Goal: Transaction & Acquisition: Purchase product/service

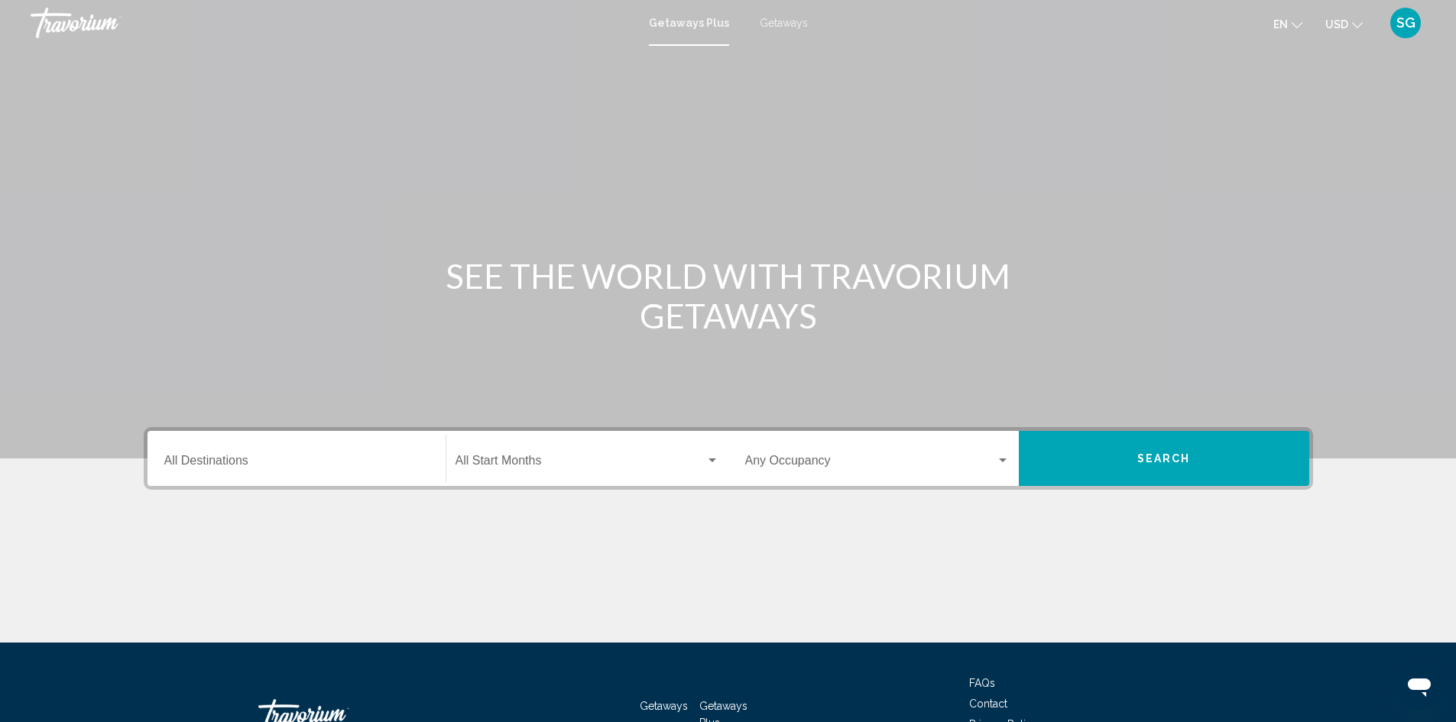
click at [227, 462] on input "Destination All Destinations" at bounding box center [296, 464] width 264 height 14
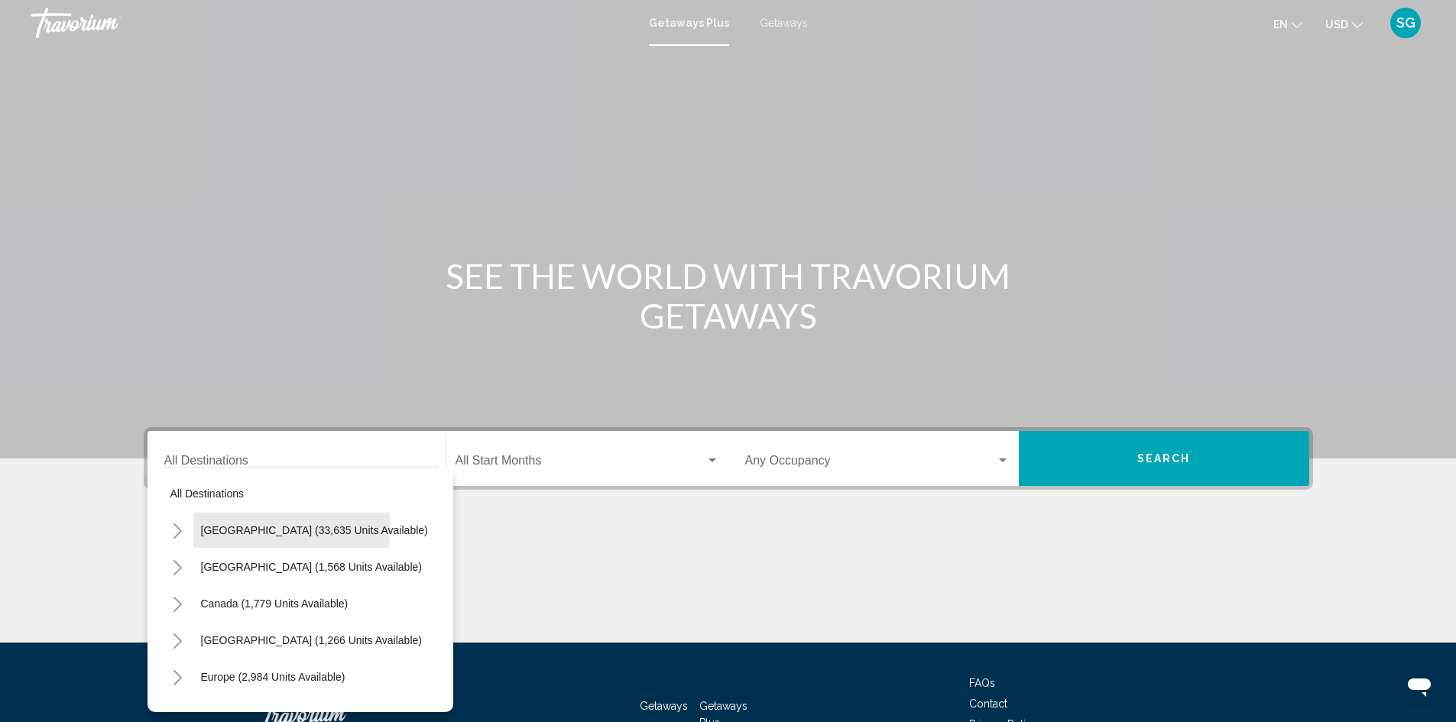
click at [291, 528] on span "United States (33,635 units available)" at bounding box center [314, 530] width 227 height 12
type input "**********"
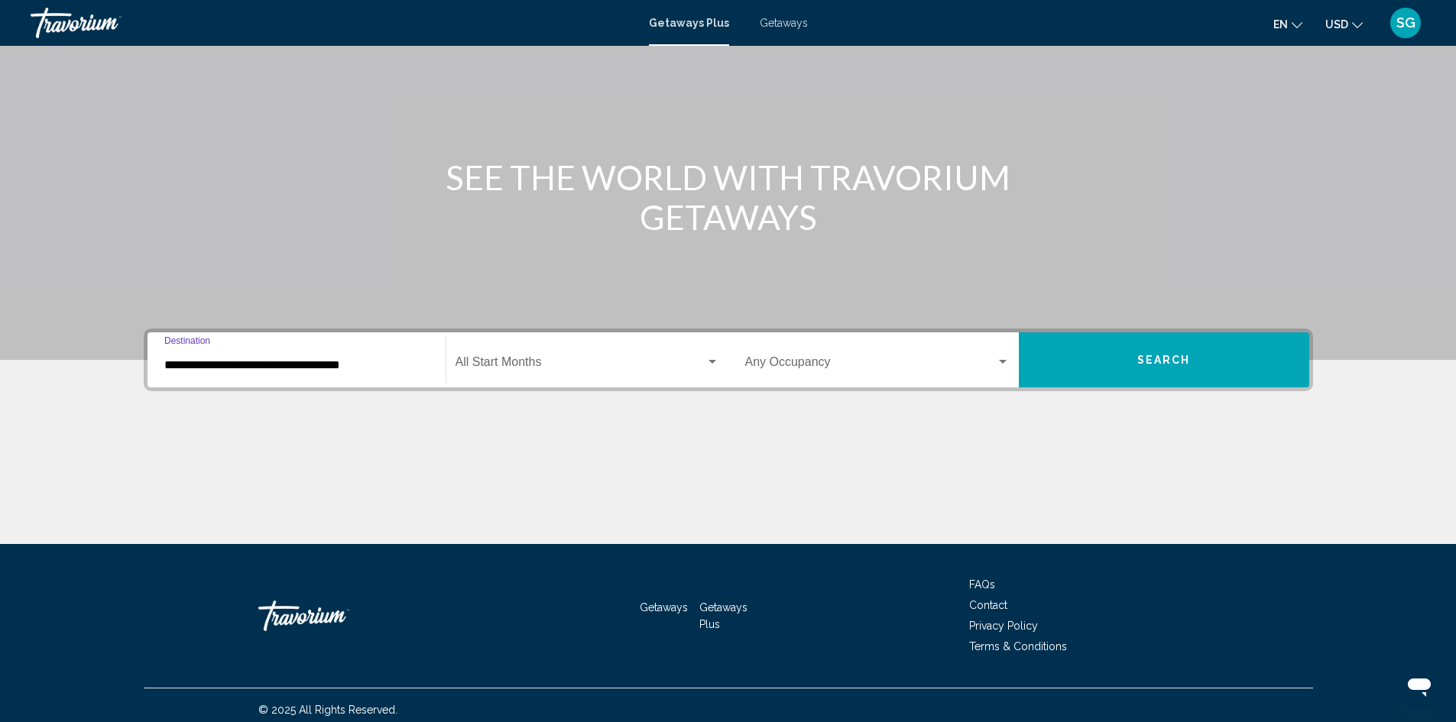
scroll to position [108, 0]
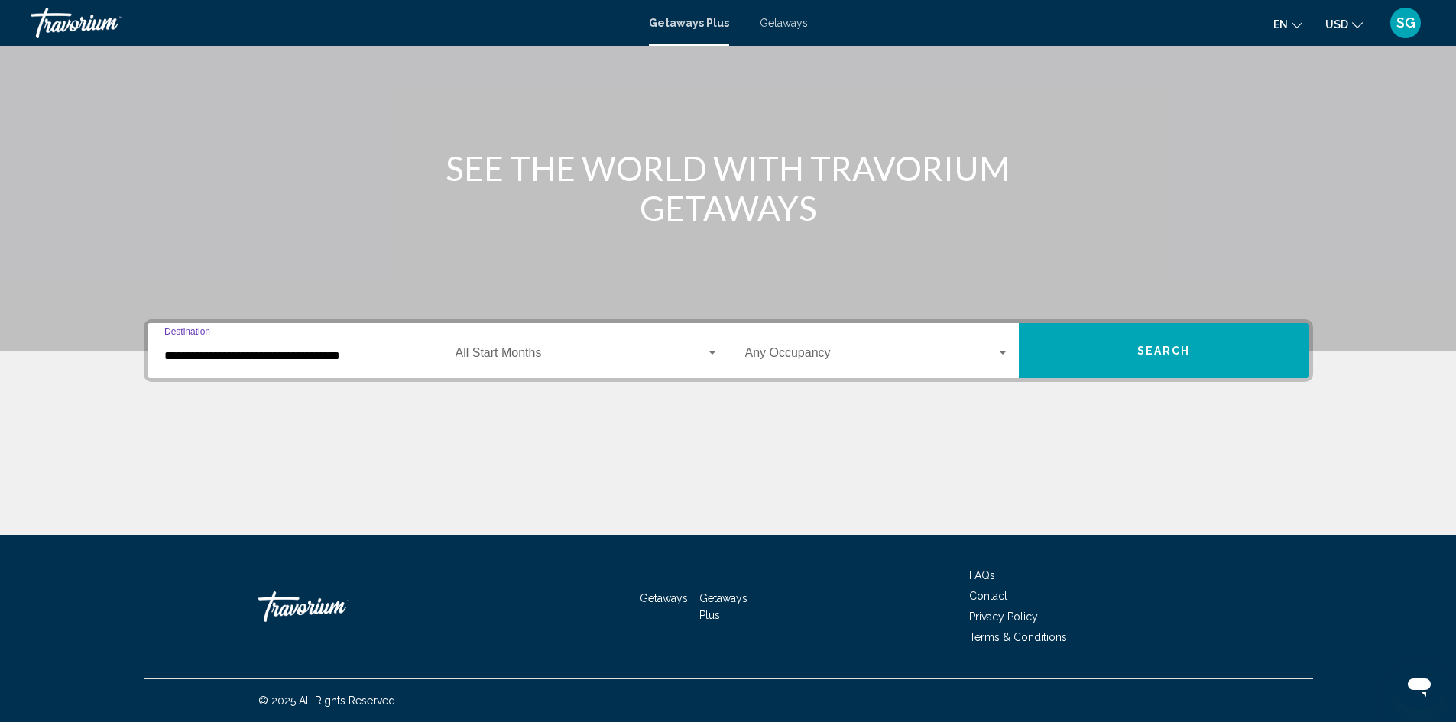
click at [512, 352] on span "Search widget" at bounding box center [580, 356] width 250 height 14
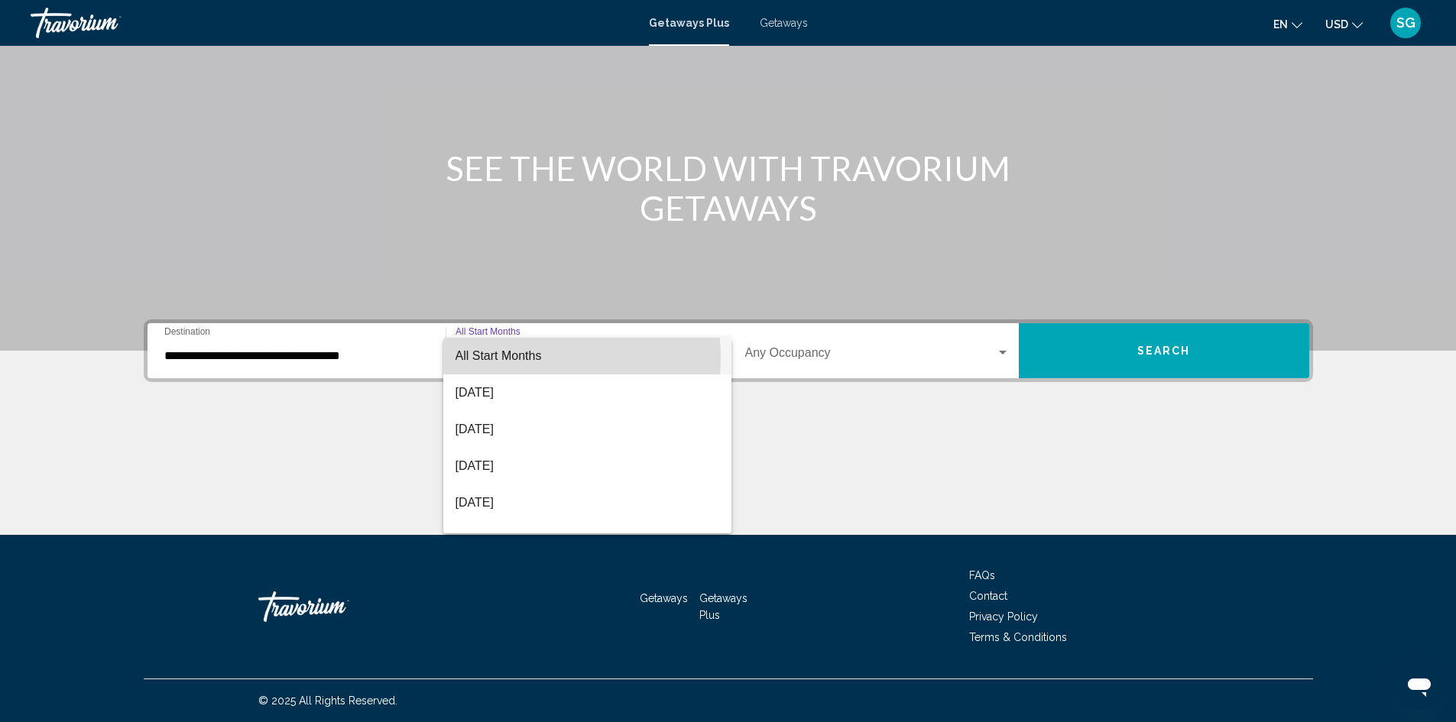
click at [518, 358] on span "All Start Months" at bounding box center [498, 355] width 86 height 13
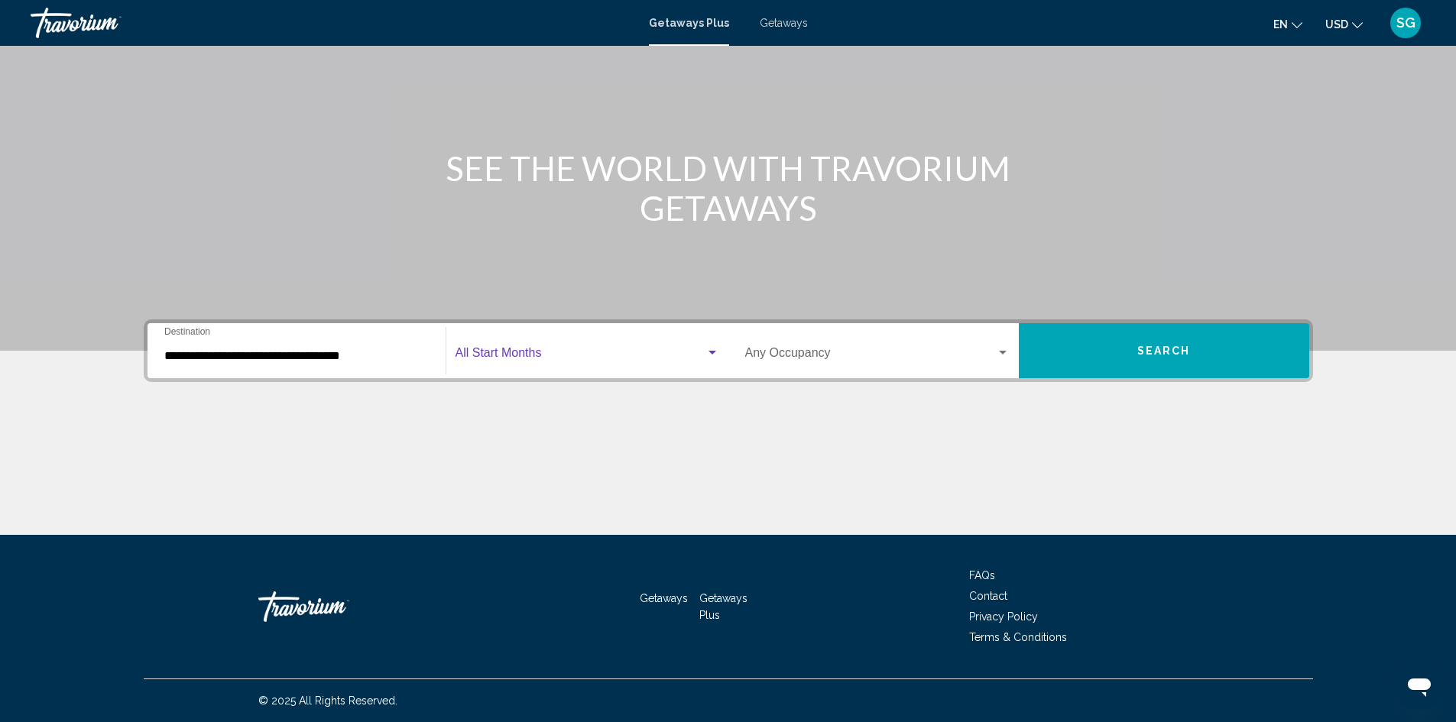
click at [890, 361] on span "Search widget" at bounding box center [870, 356] width 251 height 14
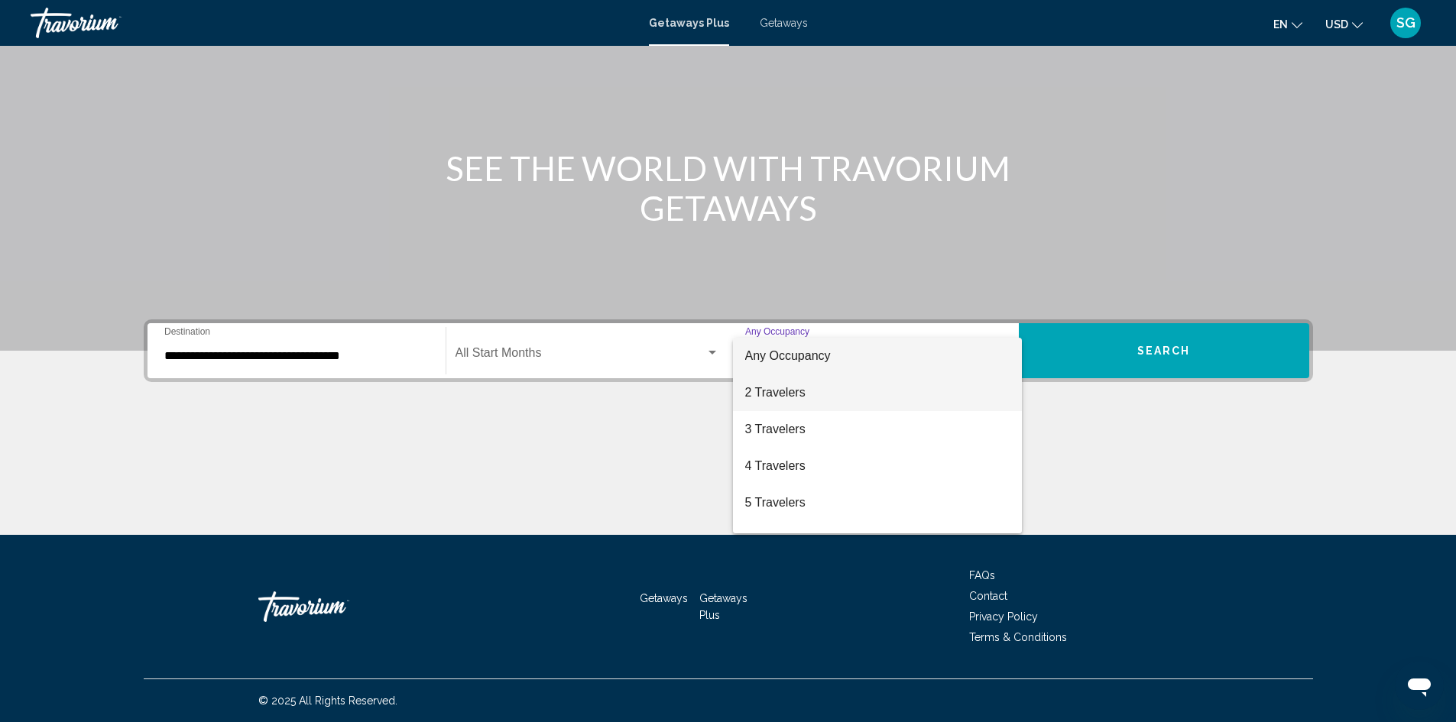
click at [777, 394] on span "2 Travelers" at bounding box center [877, 392] width 264 height 37
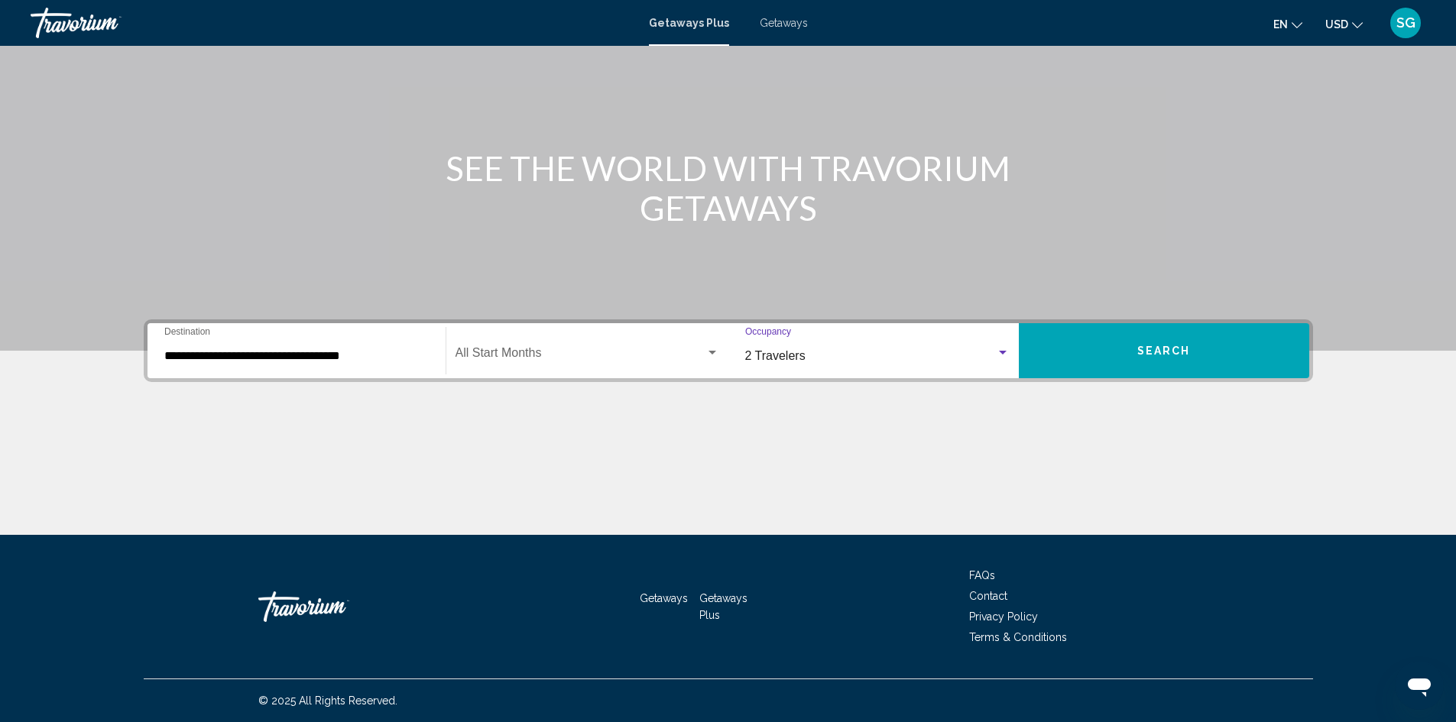
click at [1203, 355] on button "Search" at bounding box center [1164, 350] width 290 height 55
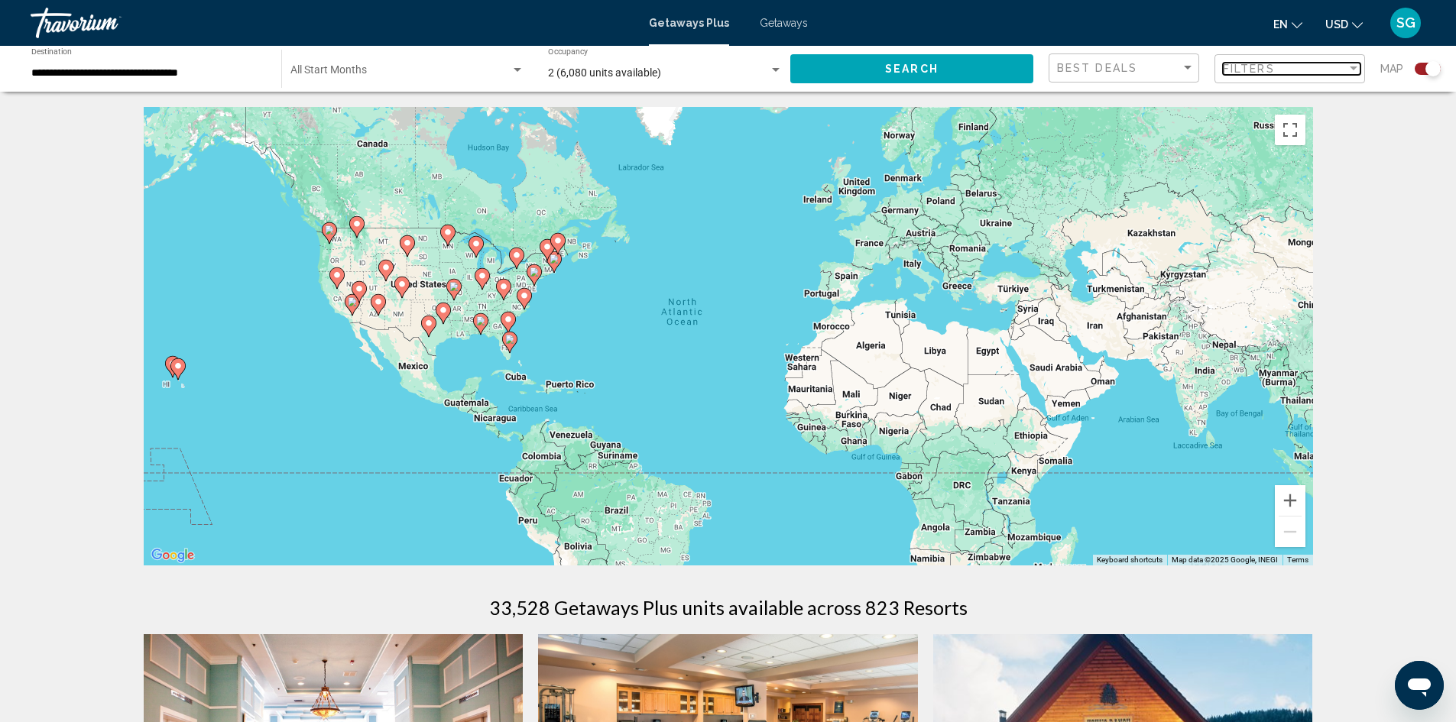
click at [1278, 65] on div "Filters" at bounding box center [1285, 69] width 124 height 12
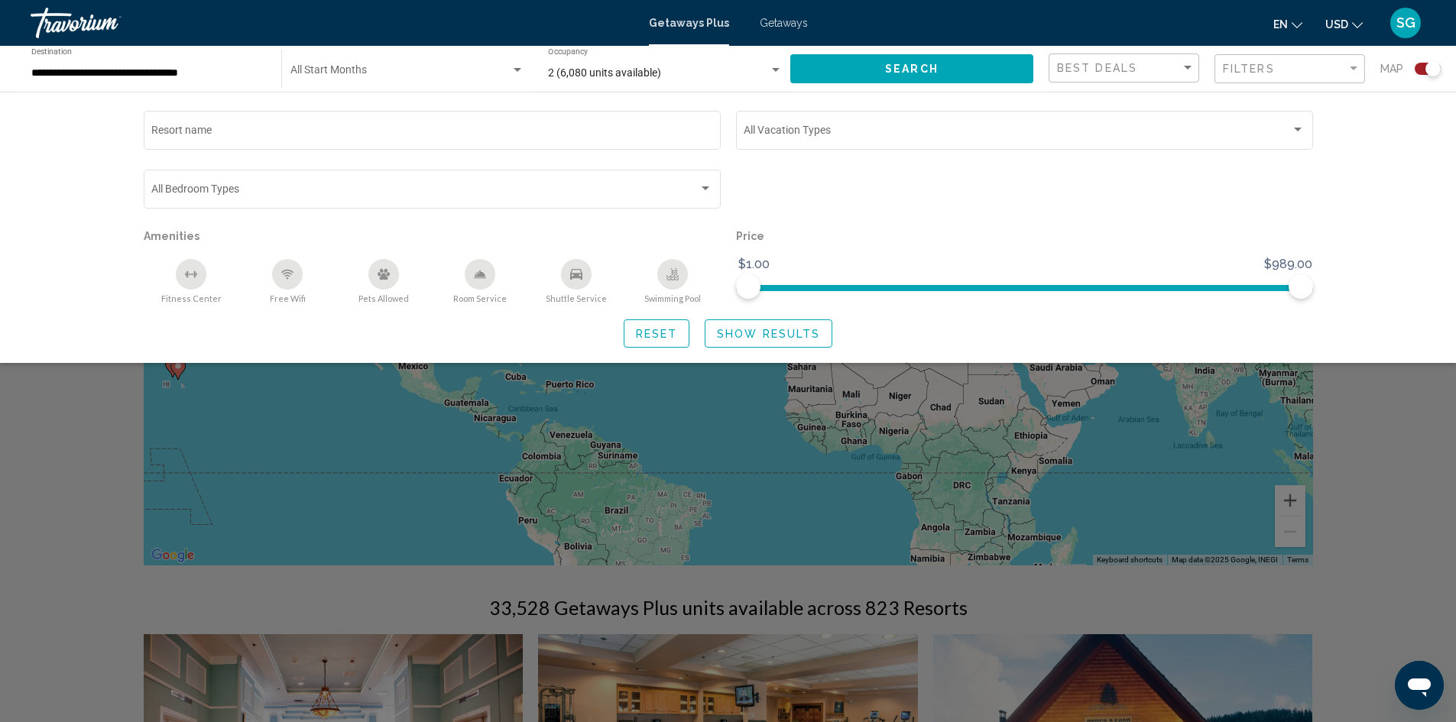
click at [187, 75] on input "**********" at bounding box center [148, 73] width 235 height 12
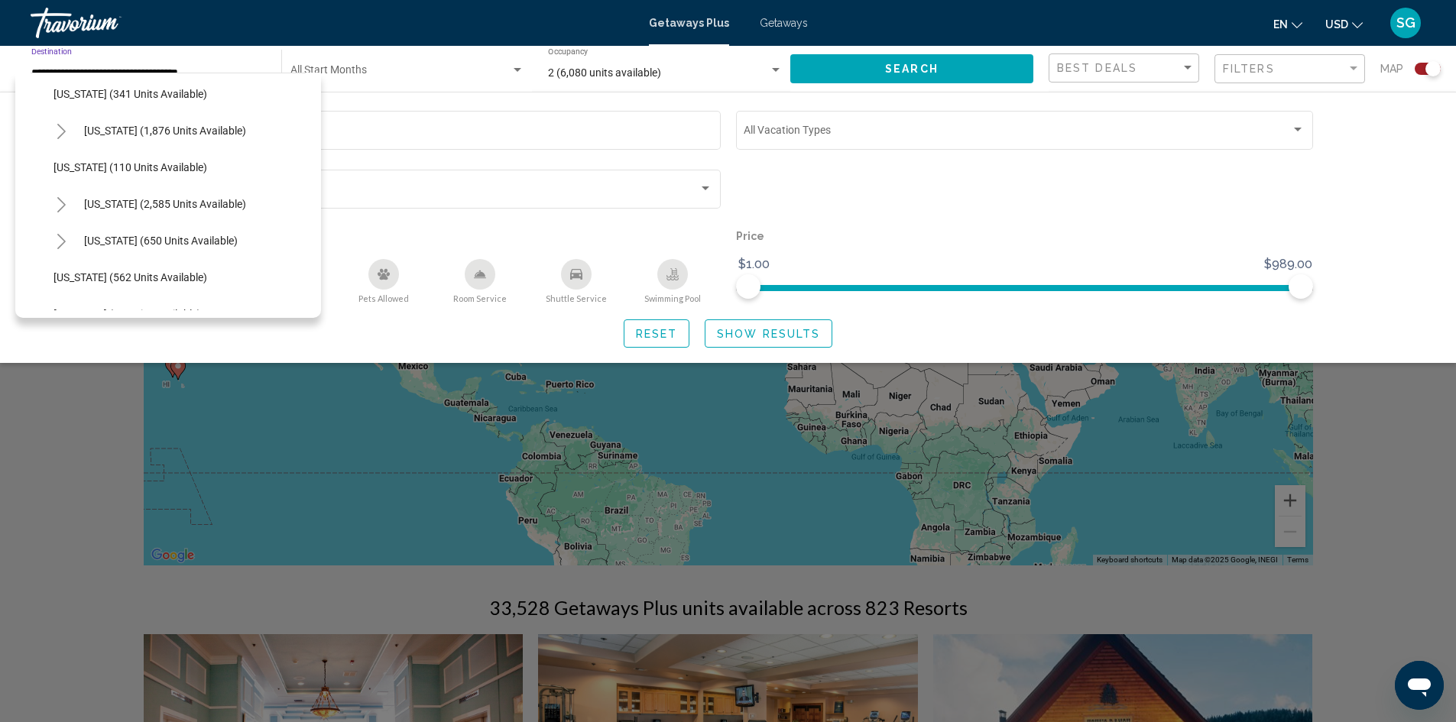
scroll to position [669, 0]
click at [209, 203] on span "Nevada (2,585 units available)" at bounding box center [165, 201] width 162 height 12
type input "**********"
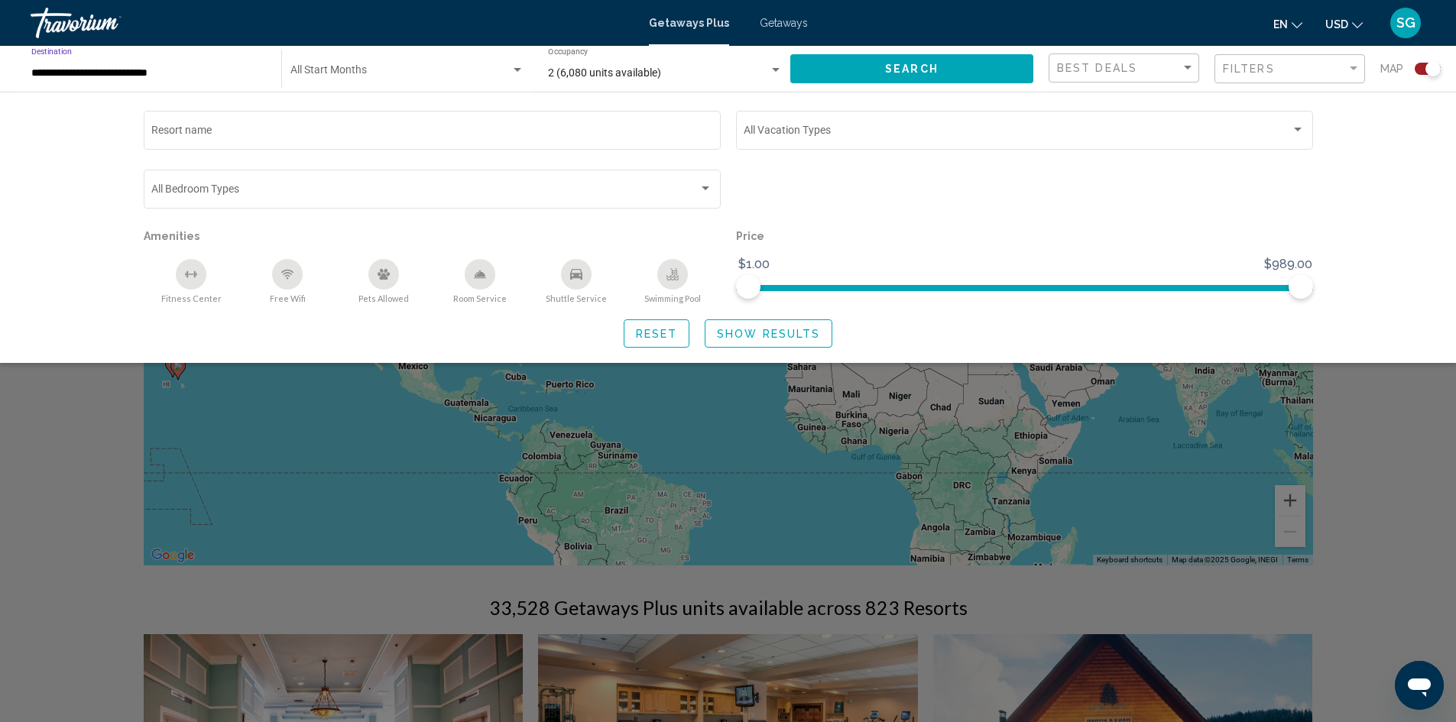
click at [932, 61] on button "Search" at bounding box center [911, 68] width 243 height 28
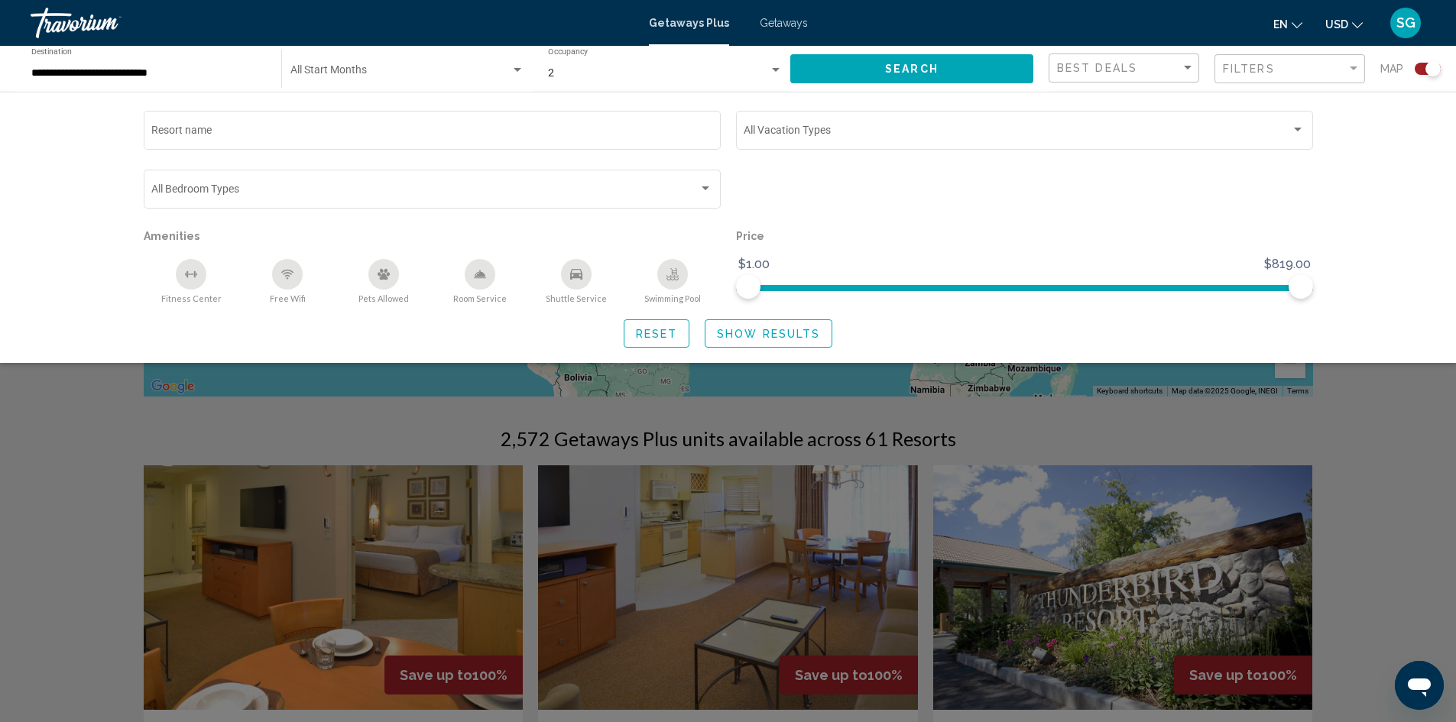
scroll to position [191, 0]
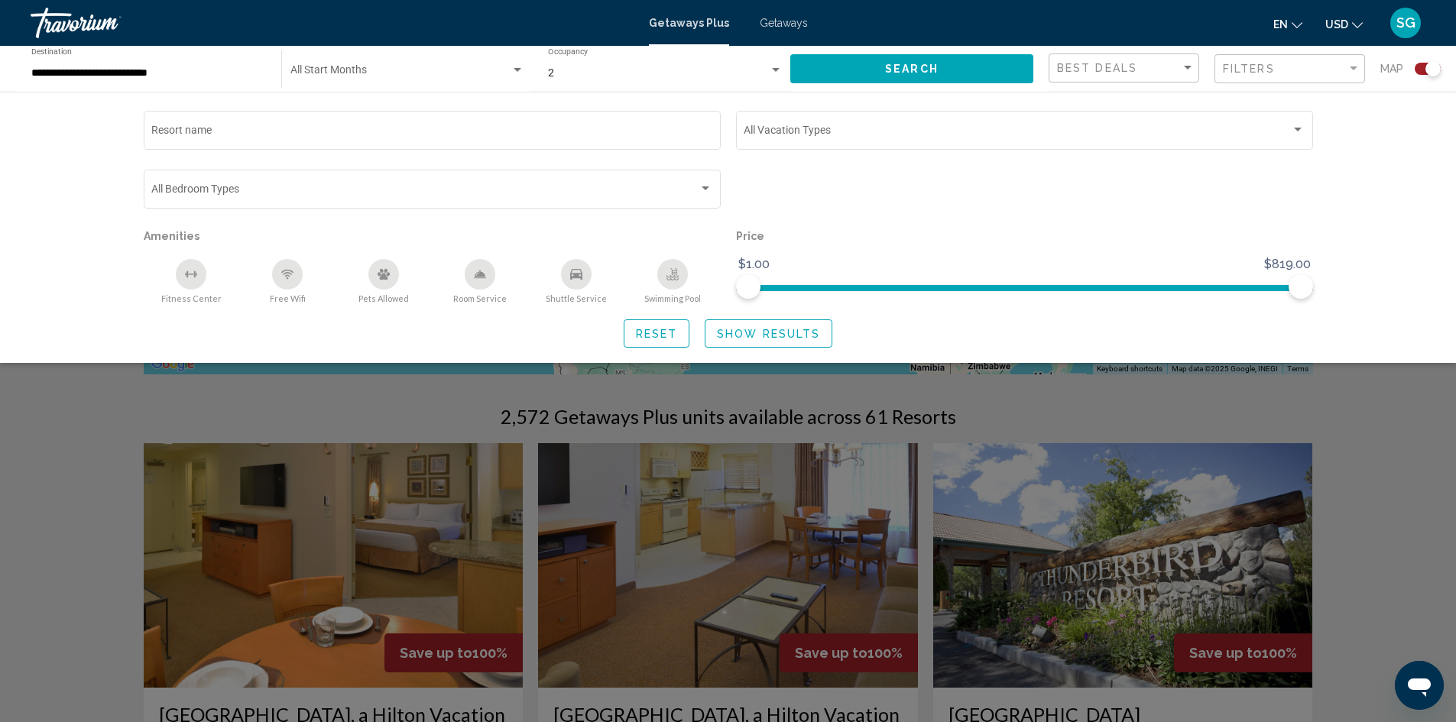
click at [1357, 297] on div "Resort name Vacation Types All Vacation Types Bedroom Types All Bedroom Types A…" at bounding box center [728, 227] width 1456 height 271
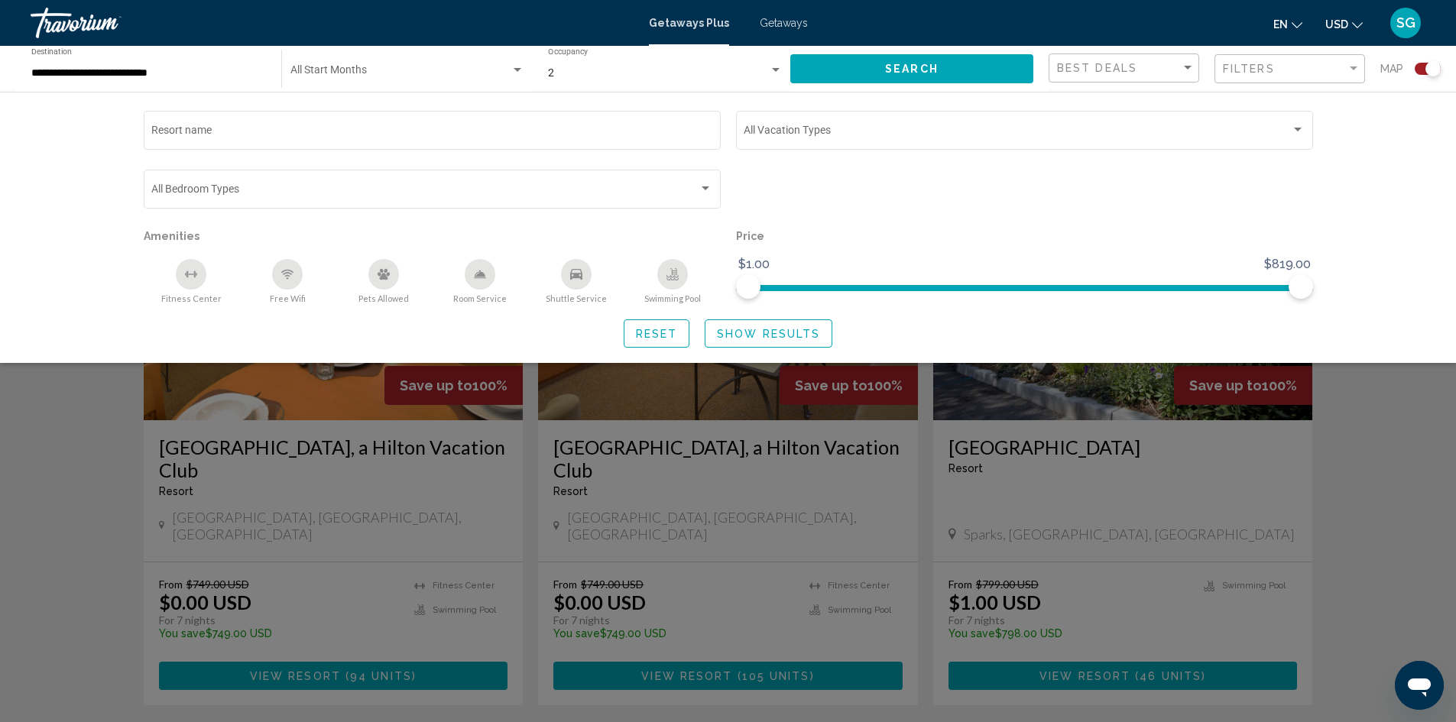
scroll to position [478, 0]
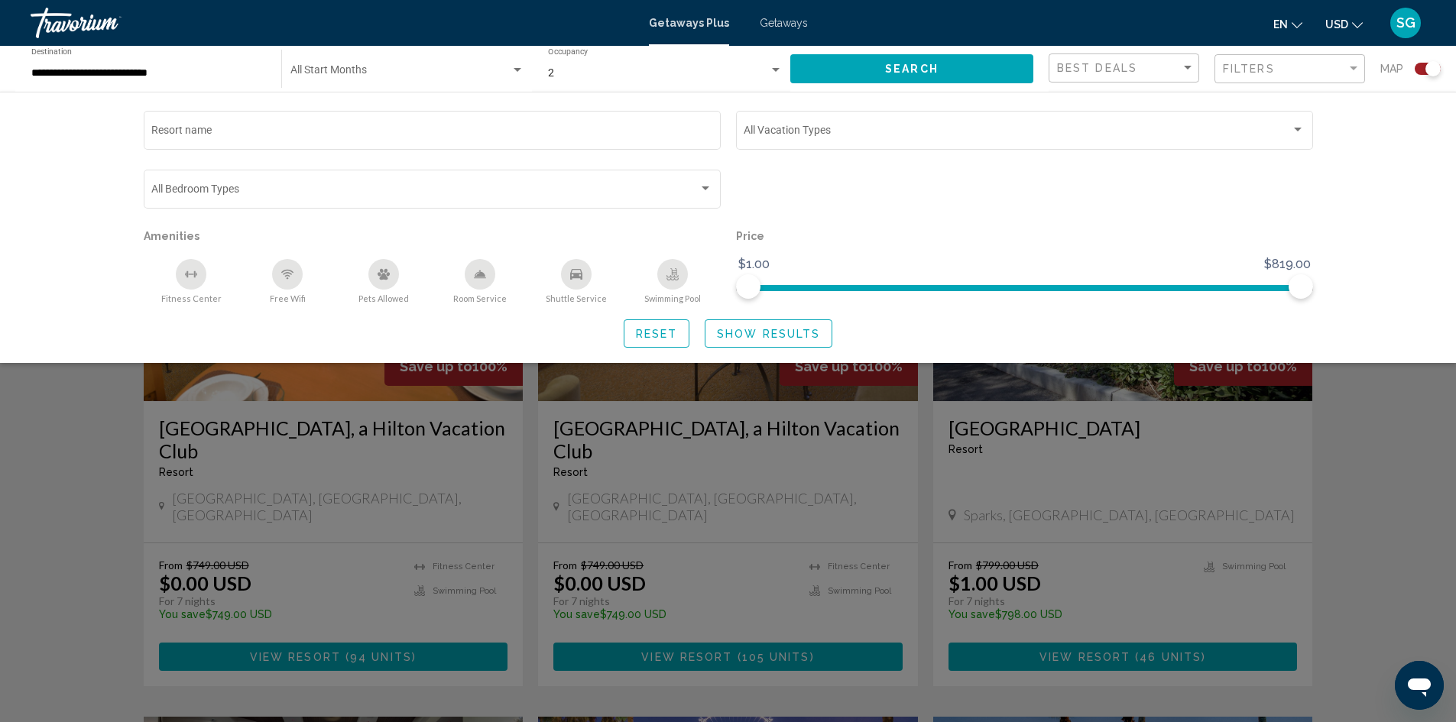
click at [20, 273] on div "Resort name Vacation Types All Vacation Types Bedroom Types All Bedroom Types A…" at bounding box center [728, 227] width 1456 height 271
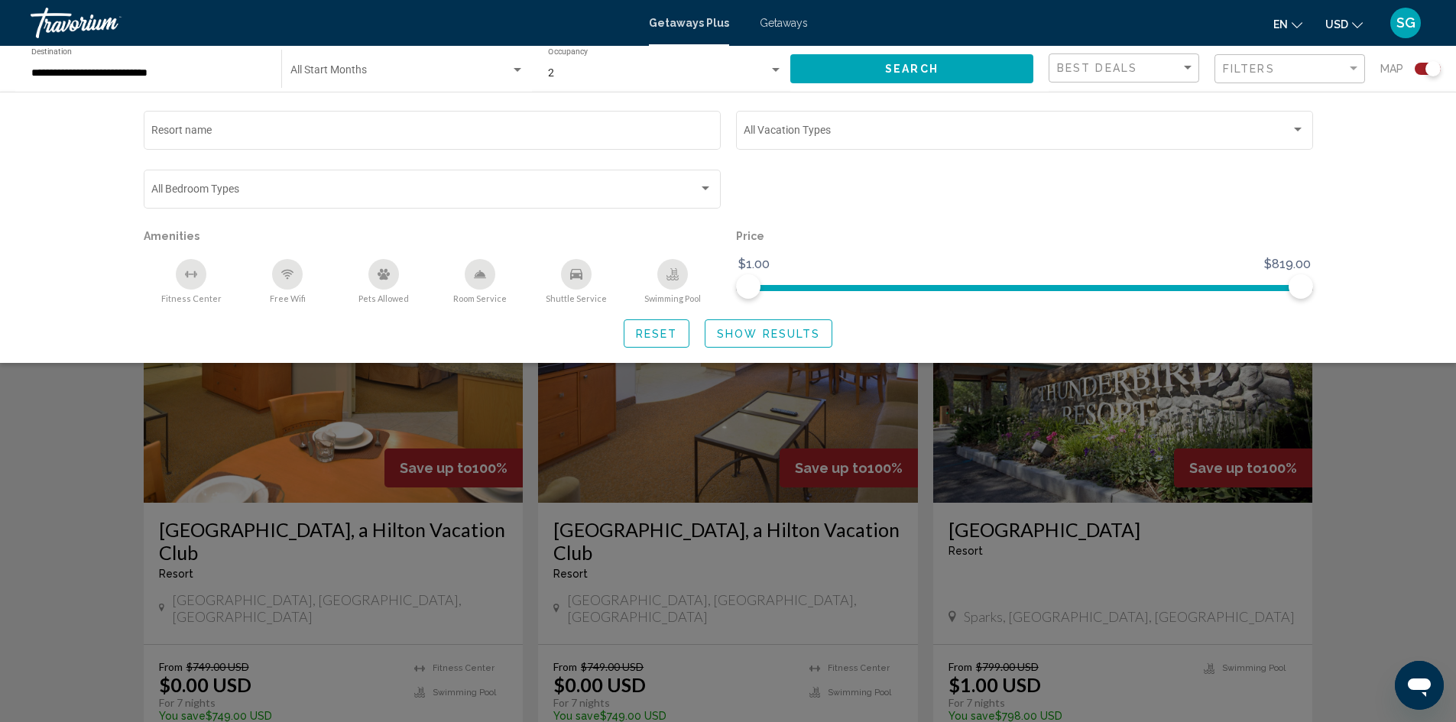
scroll to position [363, 0]
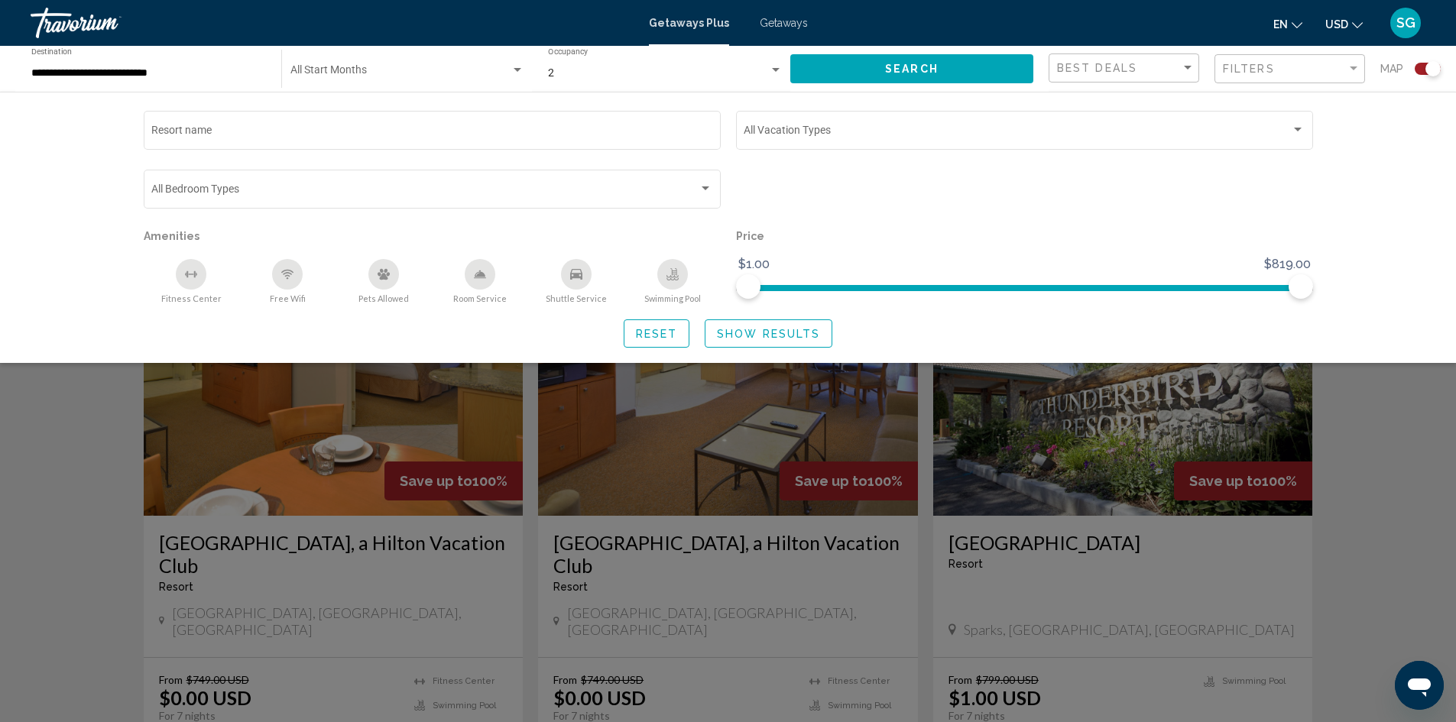
click at [544, 524] on div "Search widget" at bounding box center [728, 475] width 1456 height 493
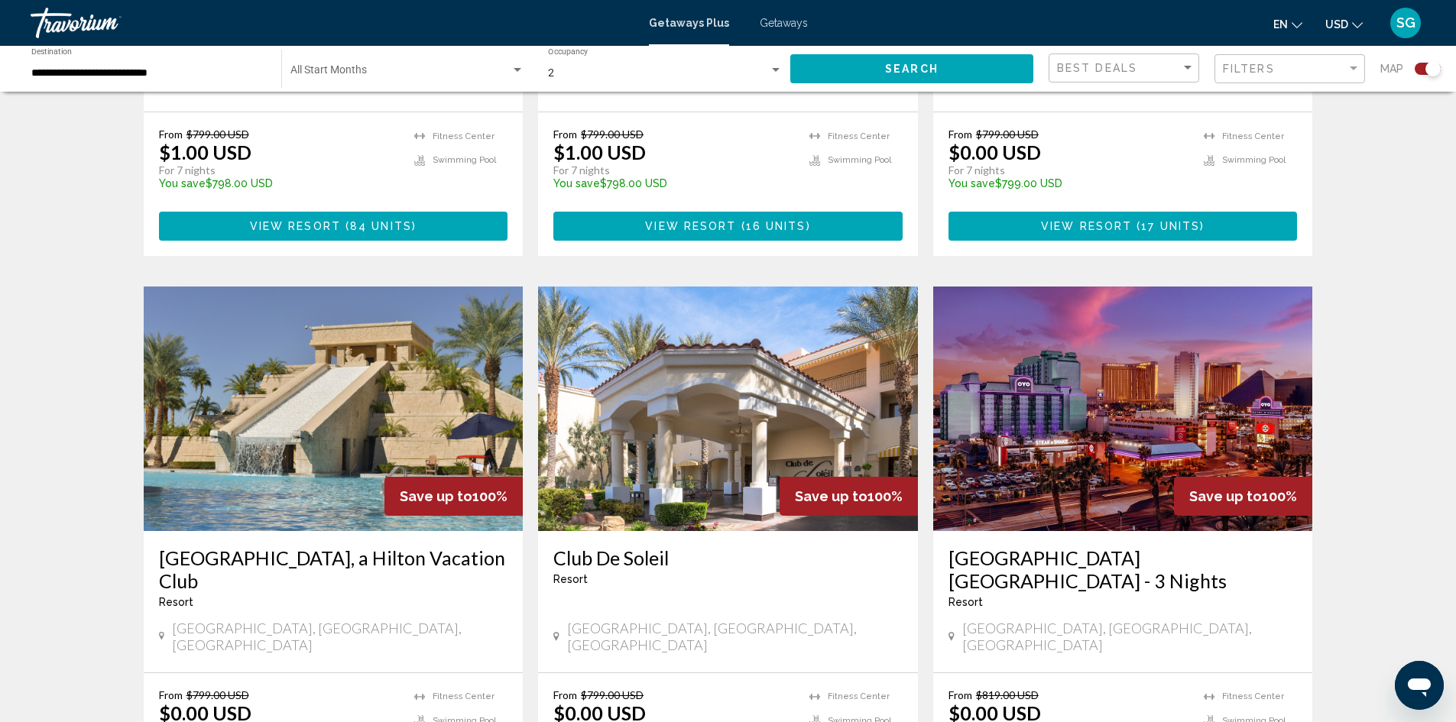
scroll to position [1509, 0]
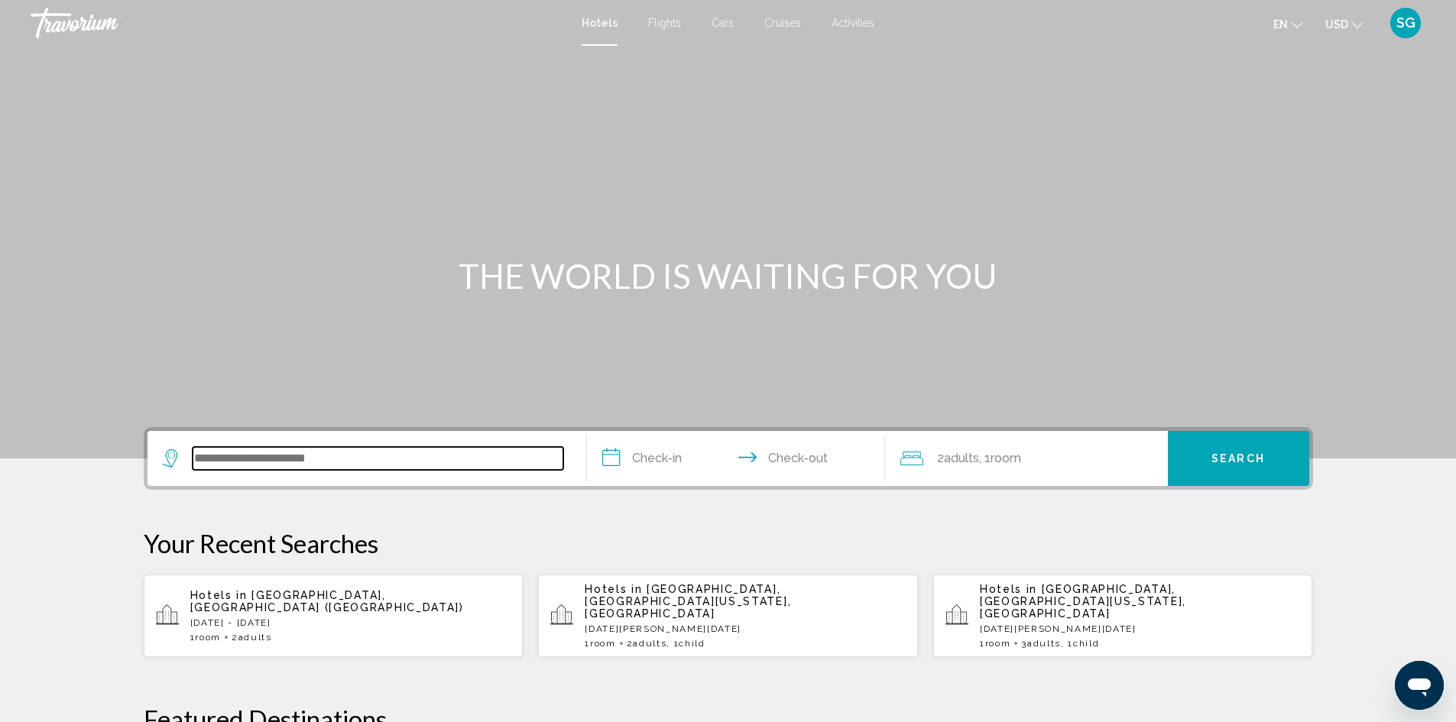
click at [342, 454] on input "Search widget" at bounding box center [378, 458] width 371 height 23
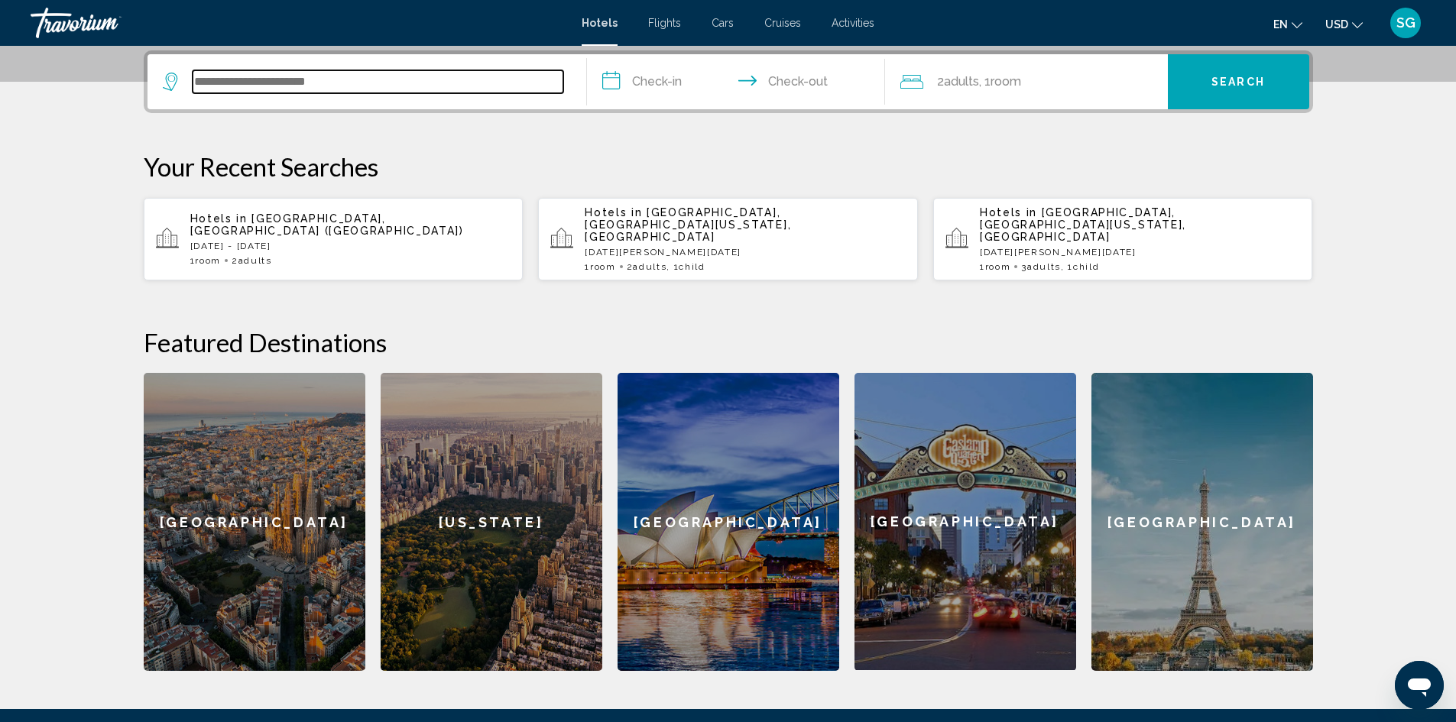
scroll to position [378, 0]
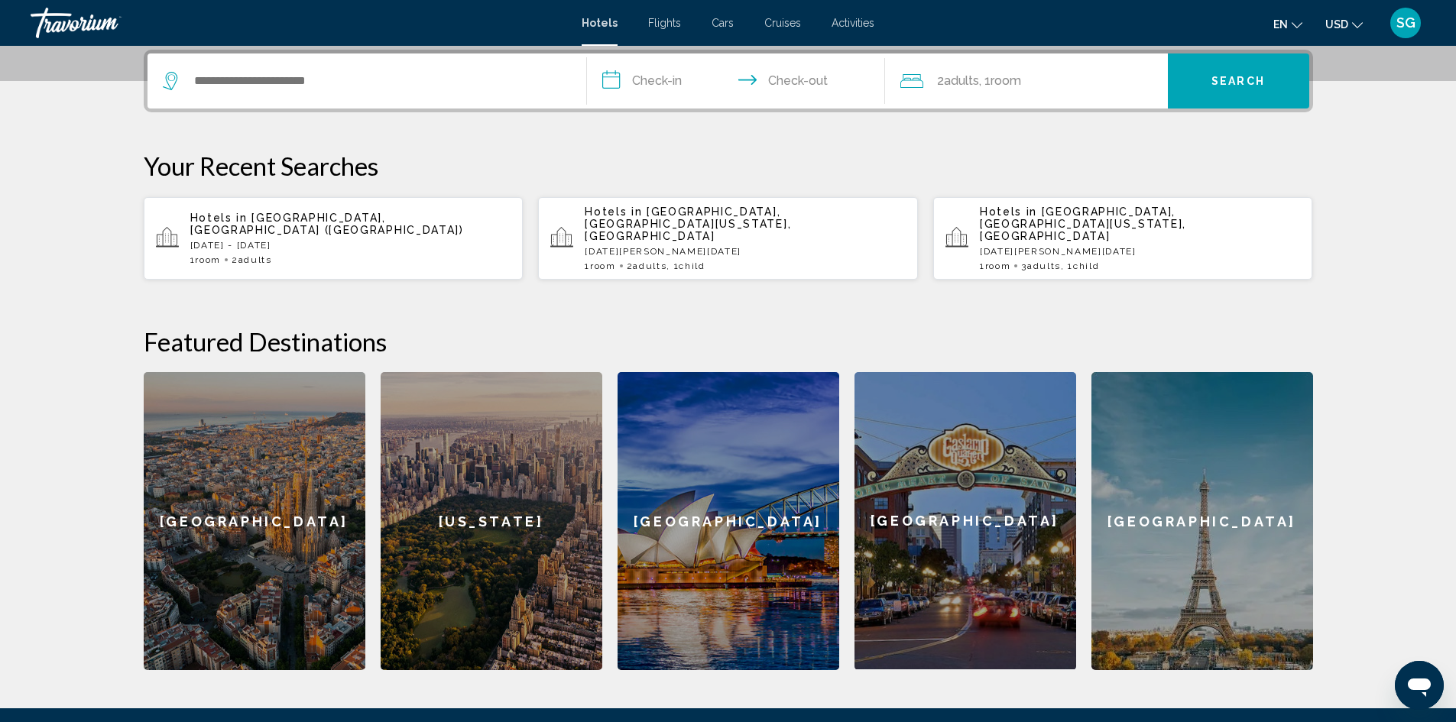
click at [660, 26] on span "Flights" at bounding box center [664, 23] width 33 height 12
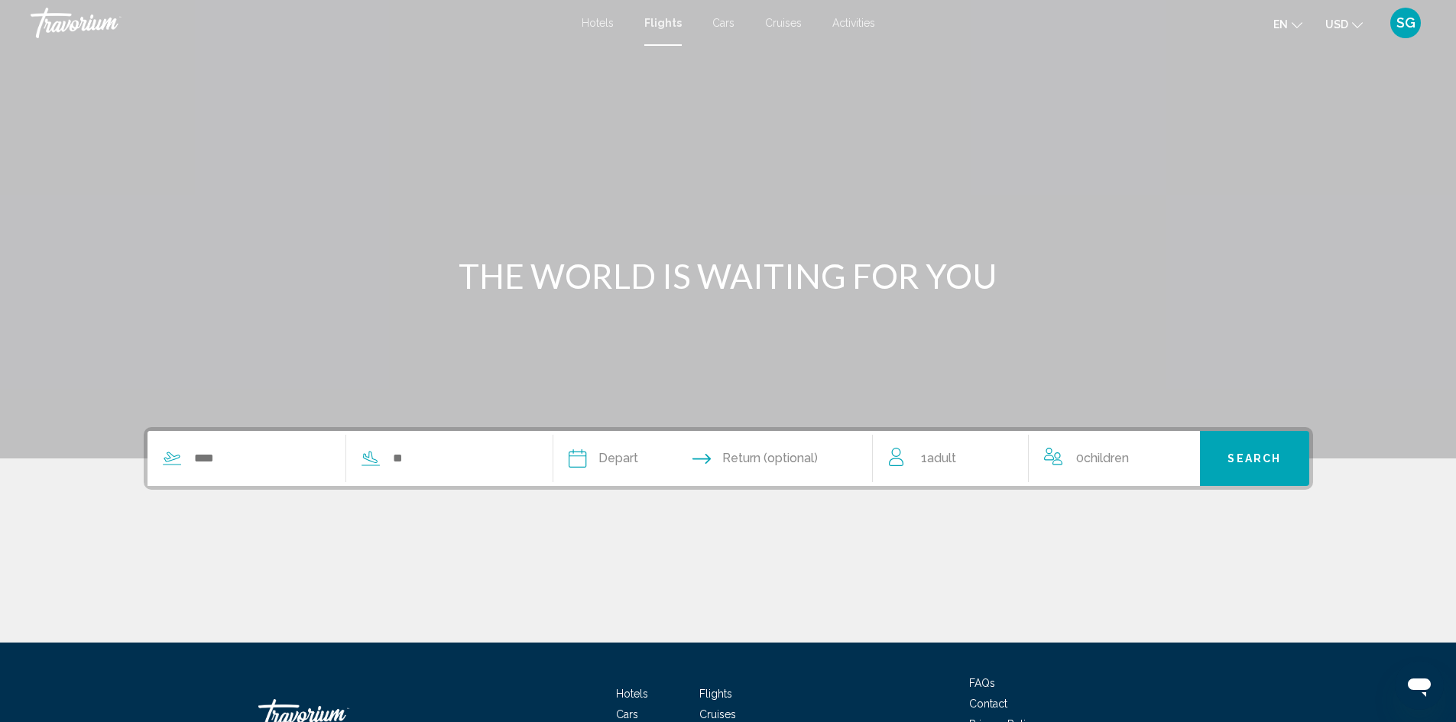
click at [255, 471] on div "Search widget" at bounding box center [339, 458] width 382 height 55
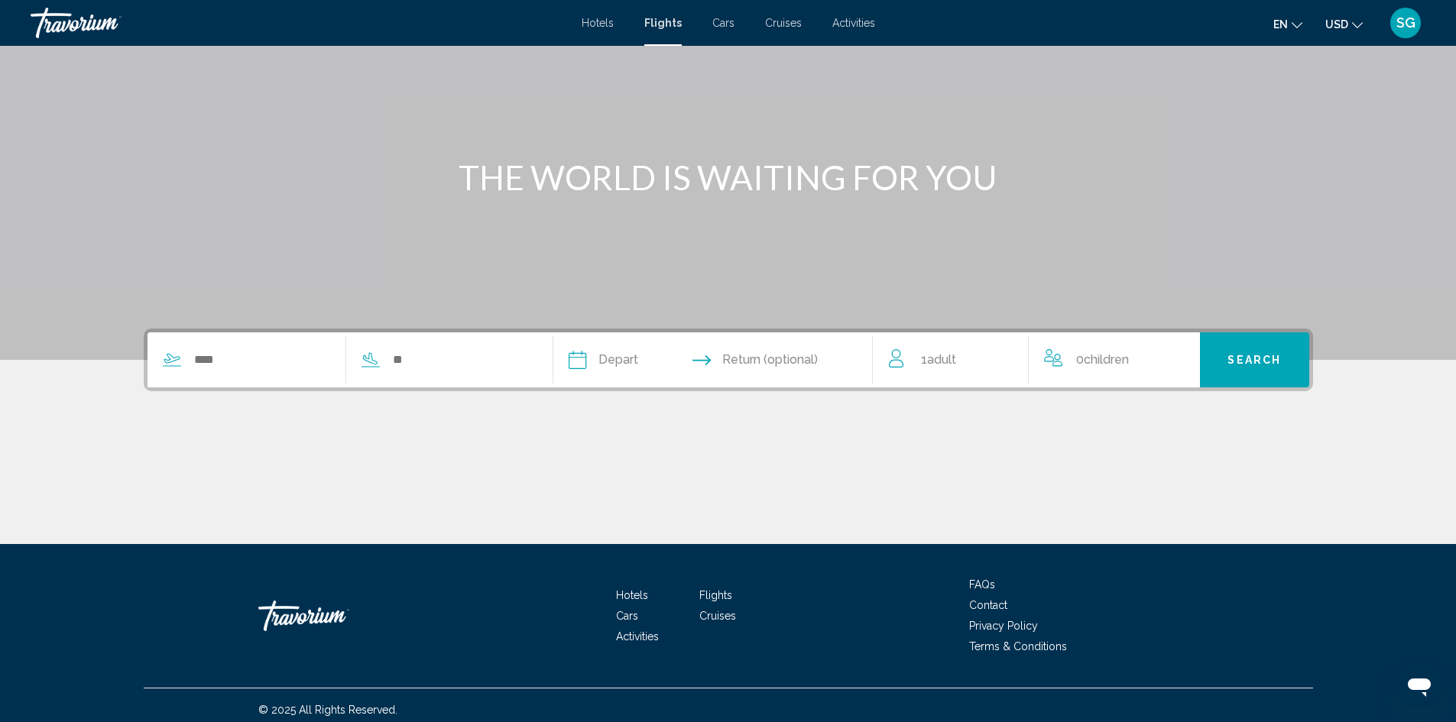
scroll to position [108, 0]
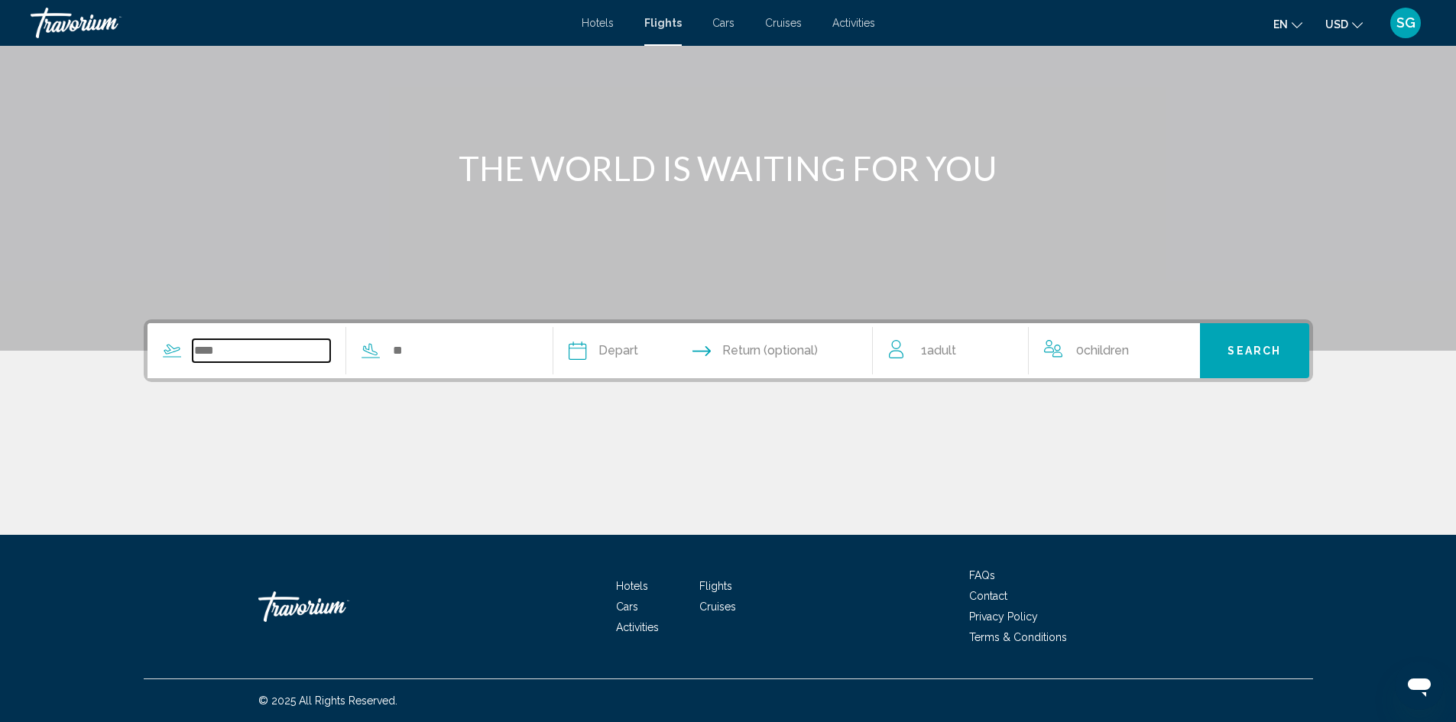
click at [250, 353] on input "Search widget" at bounding box center [262, 350] width 138 height 23
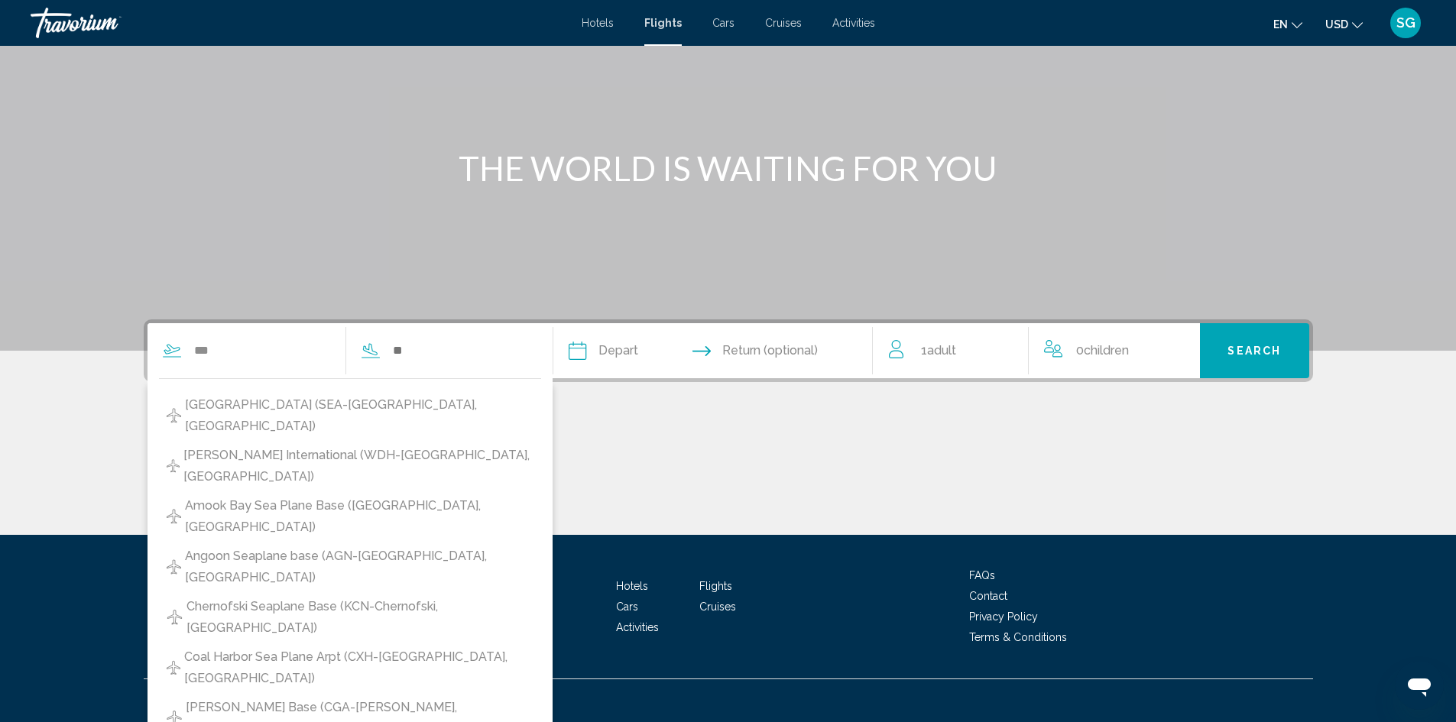
click at [371, 404] on span "[GEOGRAPHIC_DATA] (SEA-[GEOGRAPHIC_DATA], [GEOGRAPHIC_DATA])" at bounding box center [359, 415] width 348 height 43
type input "**********"
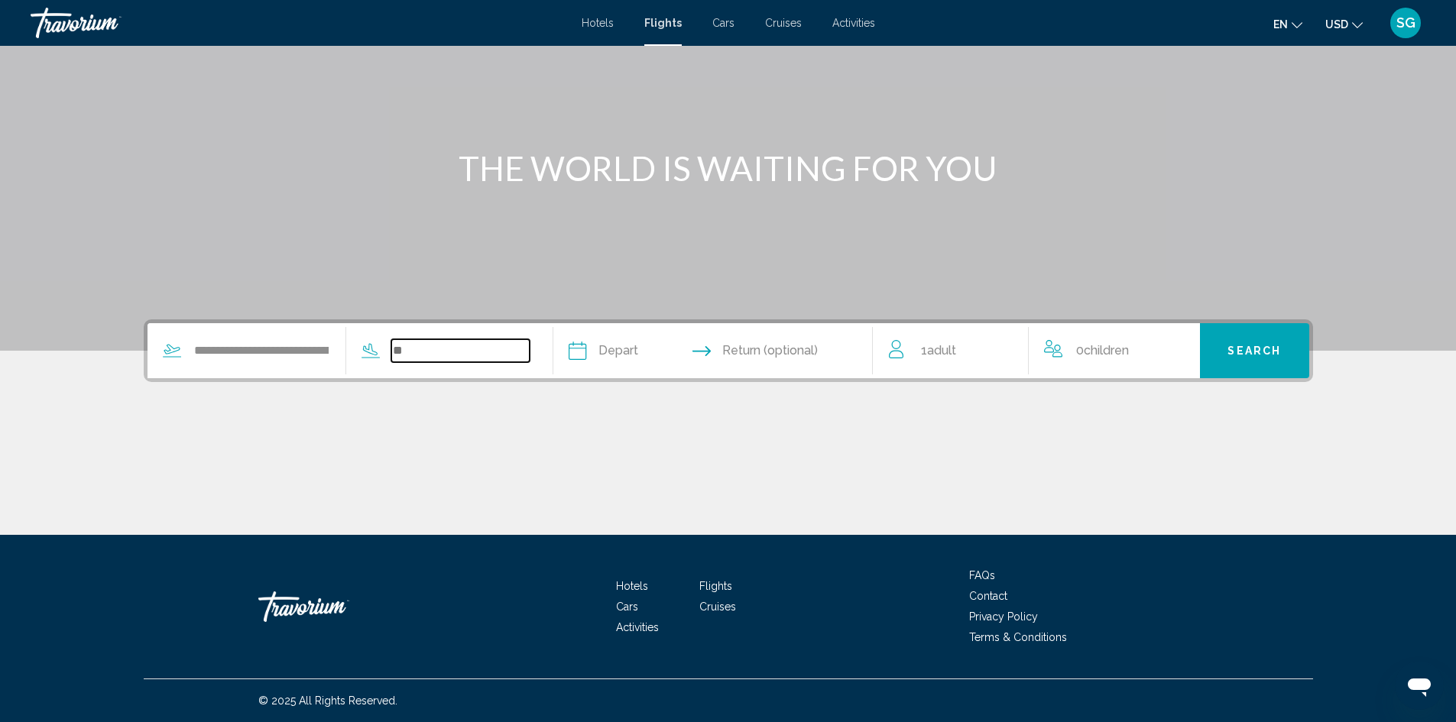
click at [410, 358] on input "Search widget" at bounding box center [460, 350] width 138 height 23
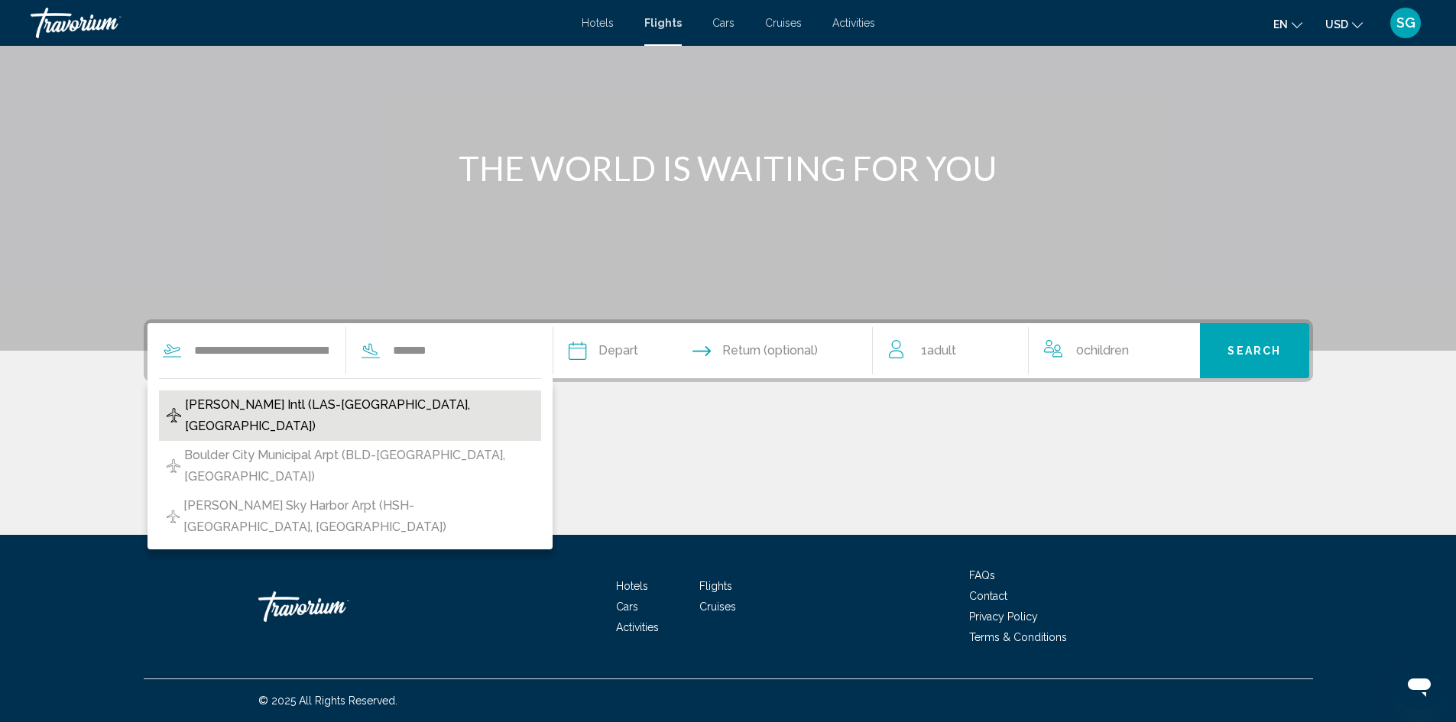
click at [388, 403] on span "[PERSON_NAME] Intl (LAS-[GEOGRAPHIC_DATA], [GEOGRAPHIC_DATA])" at bounding box center [359, 415] width 348 height 43
type input "**********"
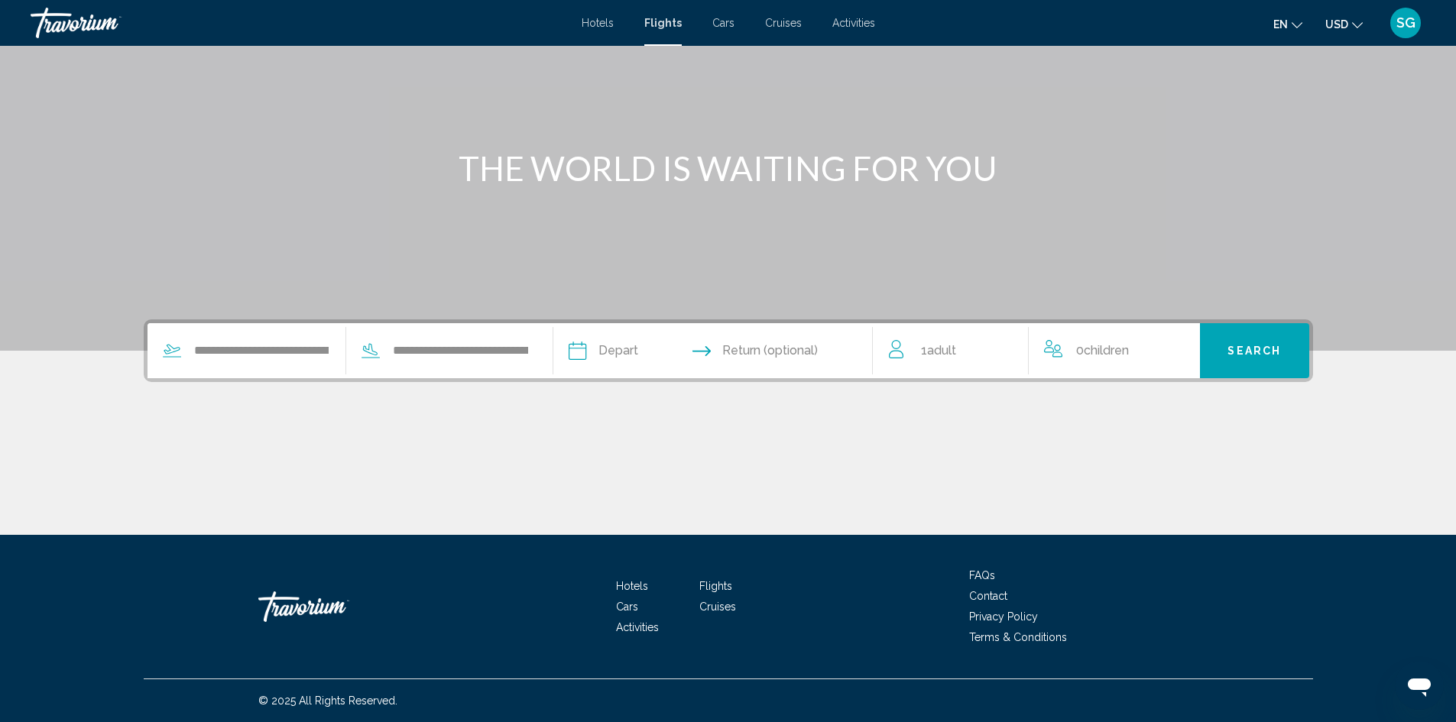
click at [644, 352] on input "Depart date" at bounding box center [644, 353] width 158 height 60
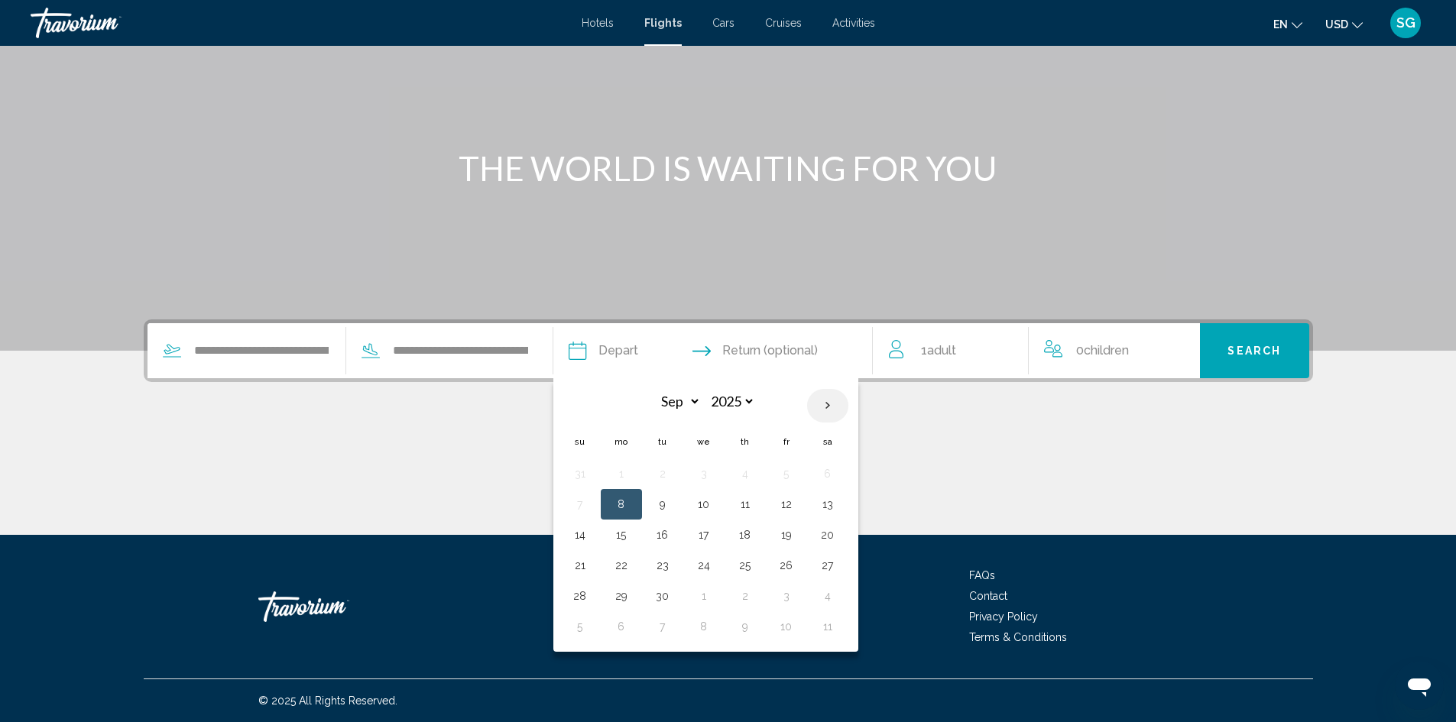
click at [835, 397] on th "Next month" at bounding box center [827, 406] width 41 height 34
select select "**"
click at [631, 539] on button "15" at bounding box center [621, 534] width 24 height 21
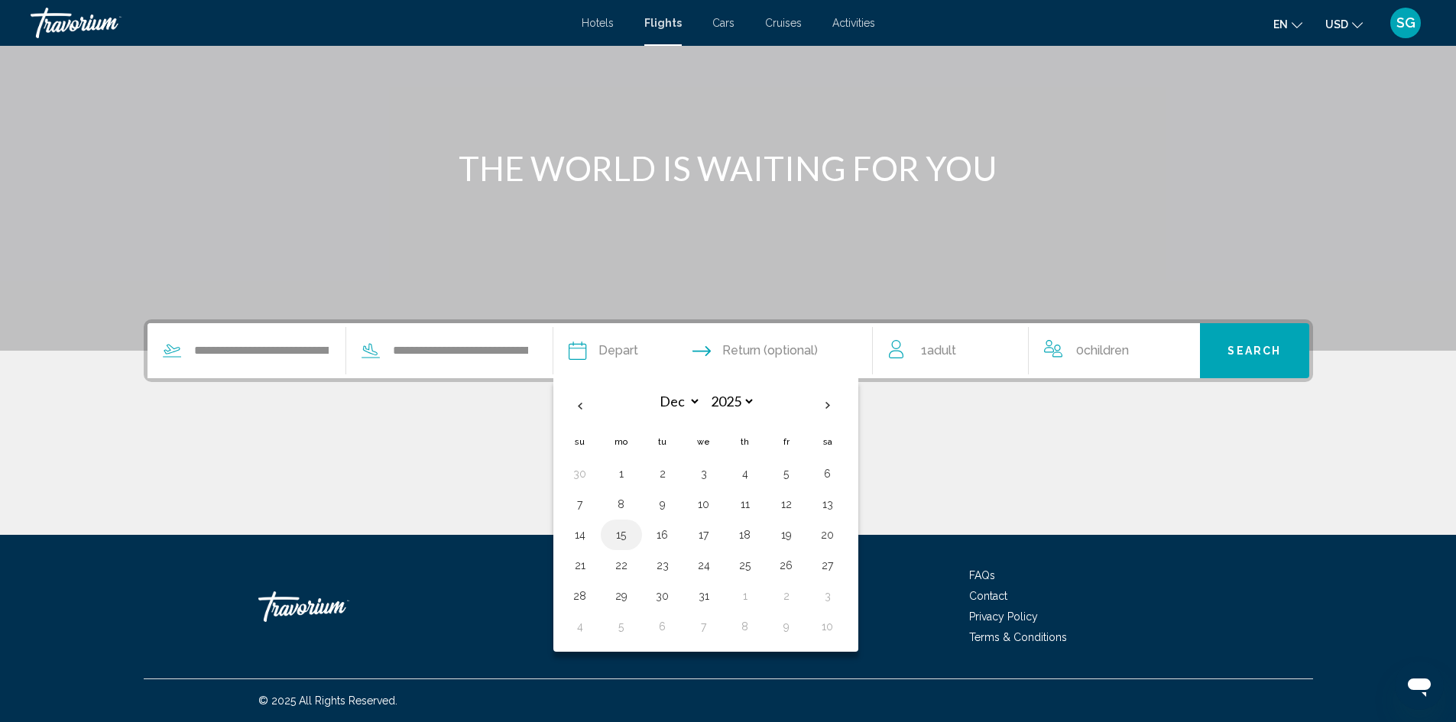
type input "**********"
select select "**"
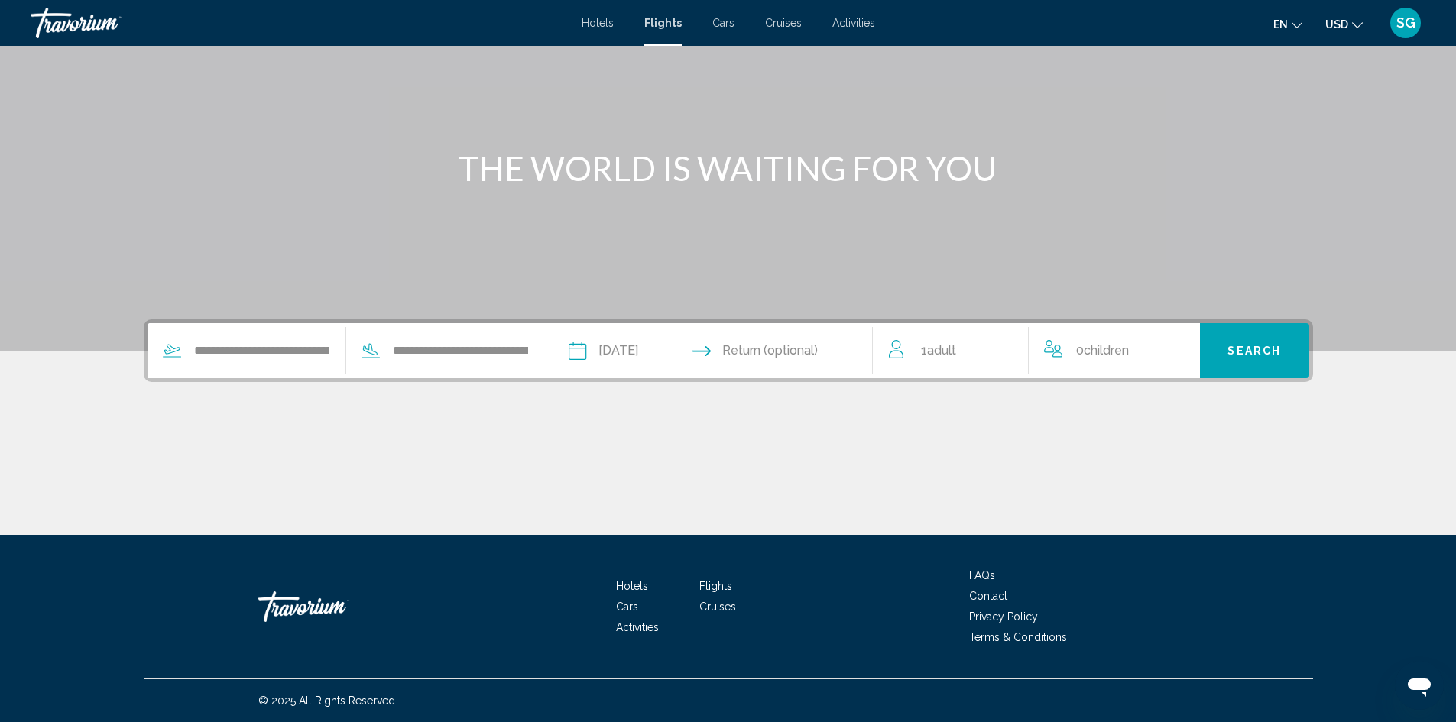
click at [768, 353] on input "Return date" at bounding box center [800, 353] width 158 height 60
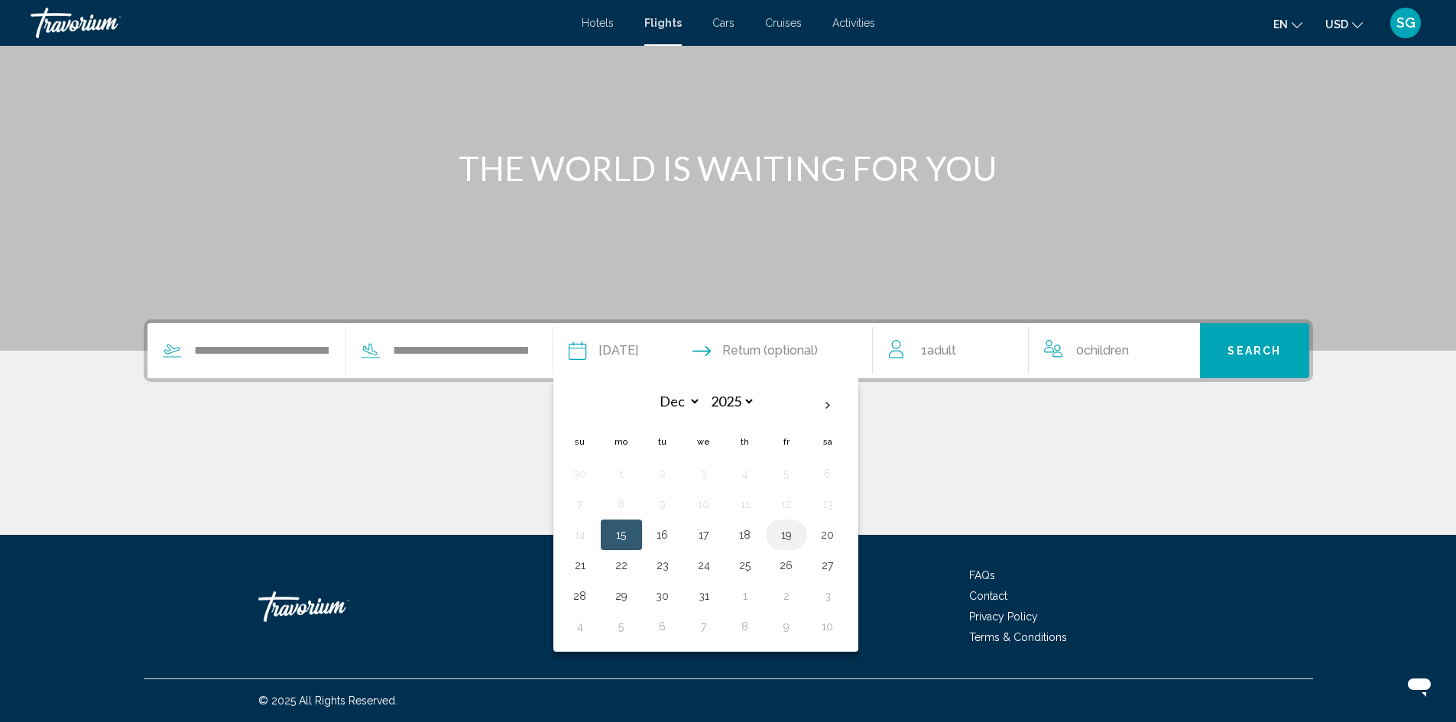
click at [790, 526] on button "19" at bounding box center [786, 534] width 24 height 21
type input "**********"
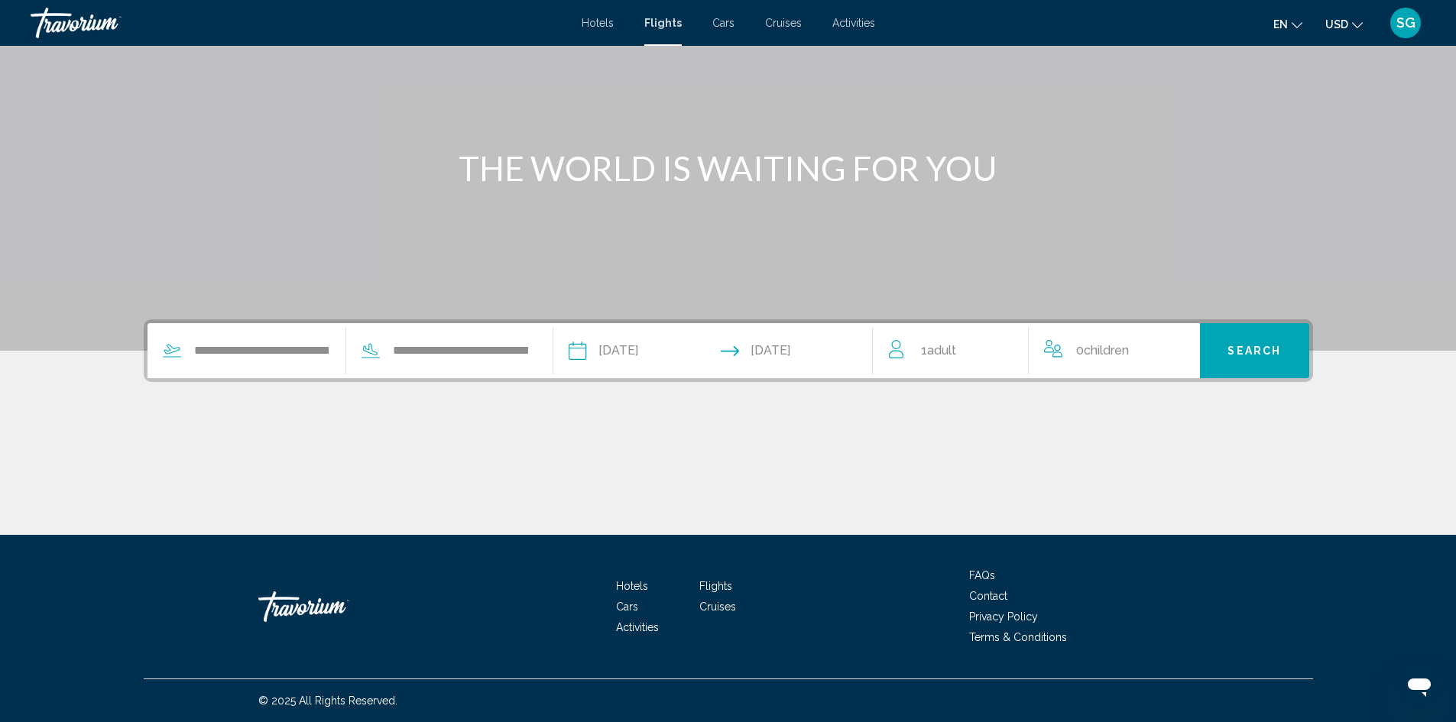
click at [965, 348] on div "1 Adult Adults" at bounding box center [959, 350] width 140 height 21
click at [1003, 346] on icon "Increment adults" at bounding box center [1006, 348] width 14 height 18
click at [1259, 348] on span "Search" at bounding box center [1253, 351] width 53 height 12
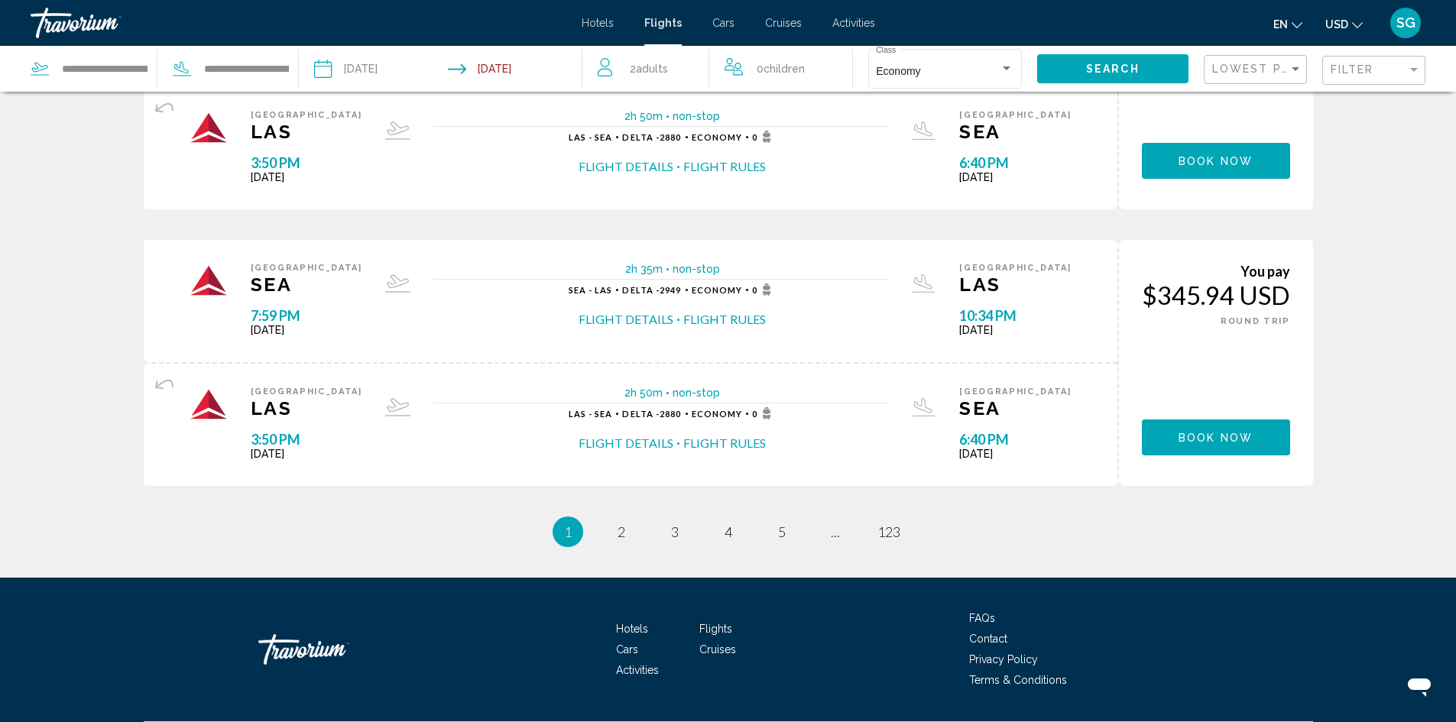
scroll to position [1331, 0]
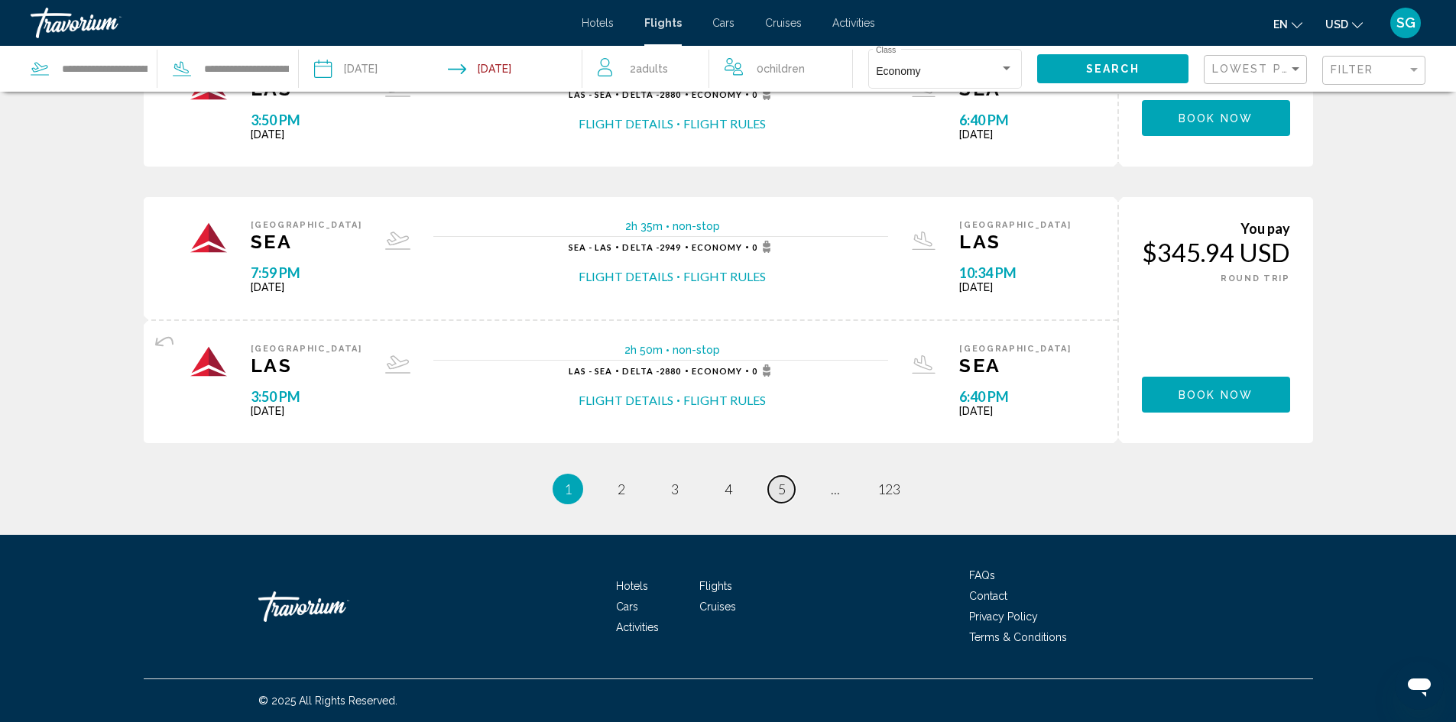
click at [779, 487] on span "5" at bounding box center [782, 489] width 8 height 17
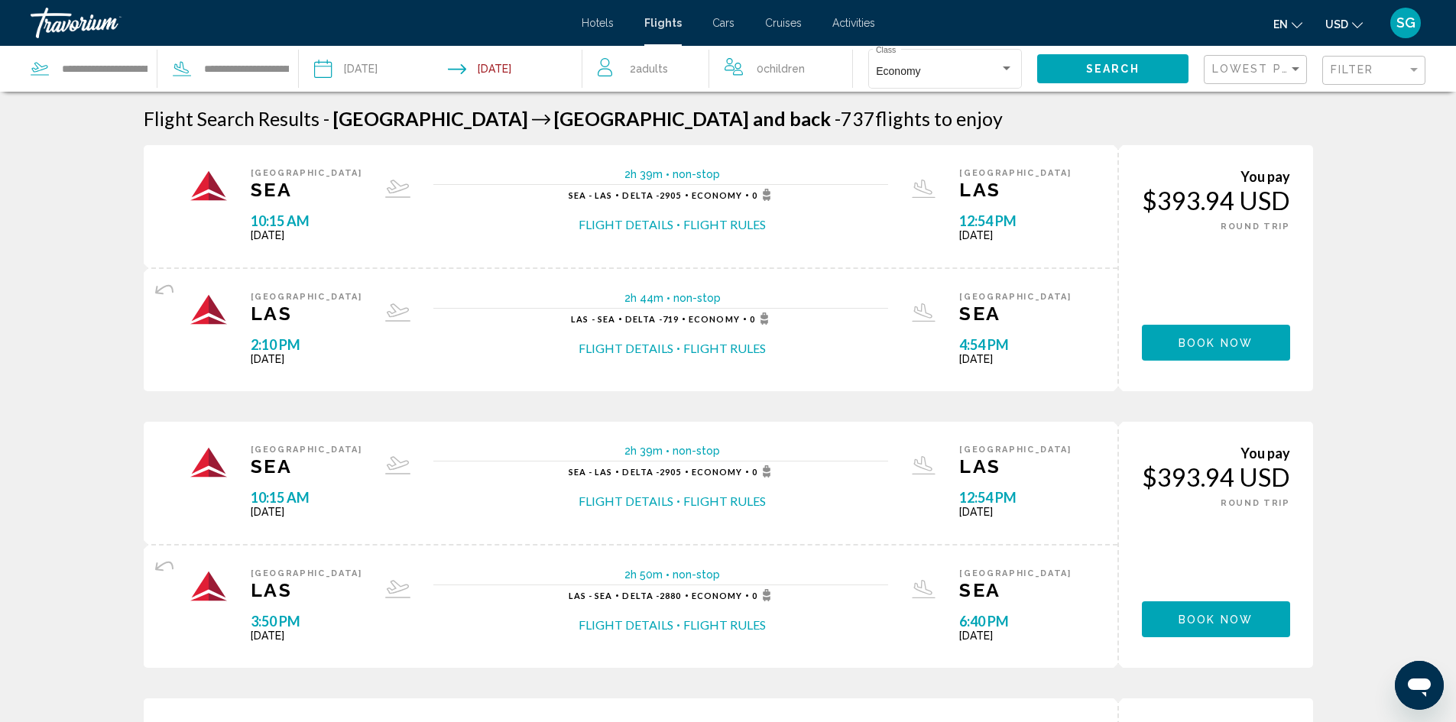
click at [1195, 337] on span "Book now" at bounding box center [1215, 343] width 74 height 12
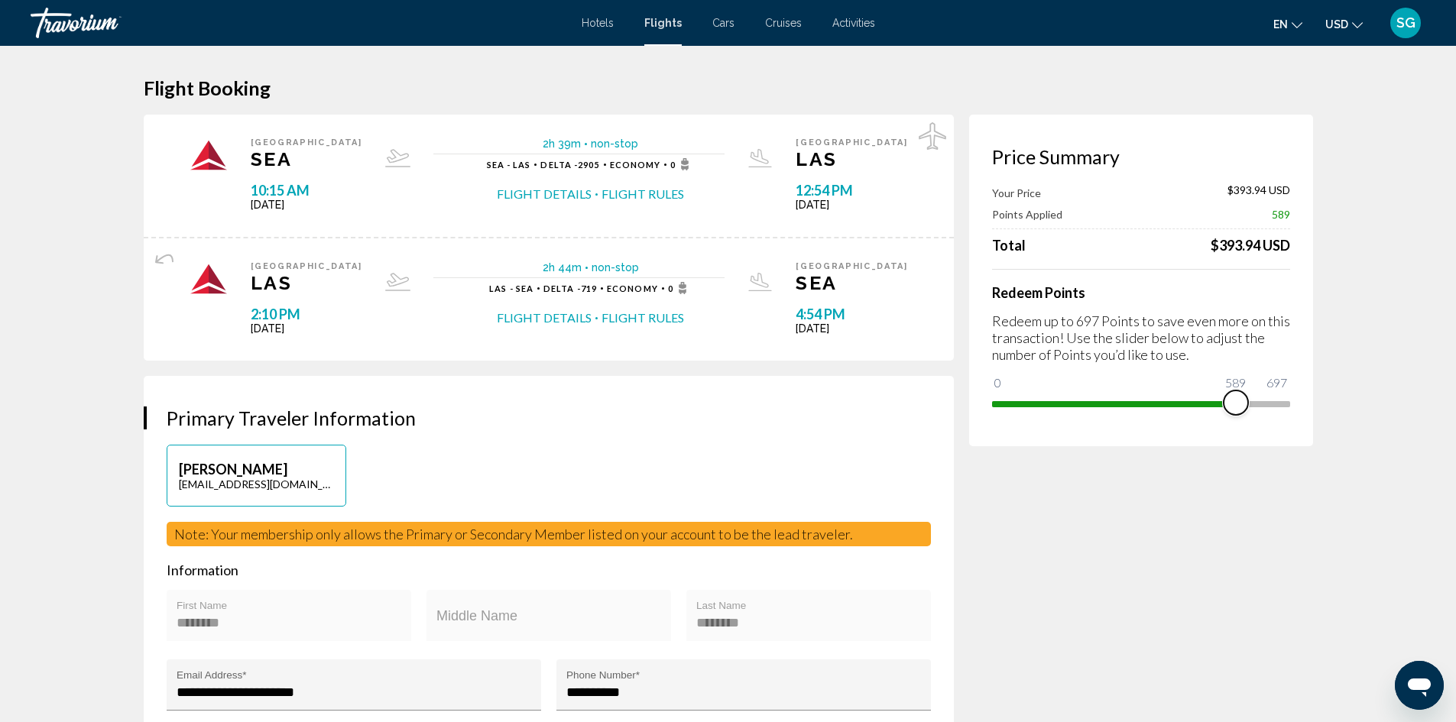
drag, startPoint x: 1173, startPoint y: 383, endPoint x: 1238, endPoint y: 388, distance: 65.2
click at [1238, 401] on ngx-slider "0 697 589" at bounding box center [1141, 402] width 298 height 3
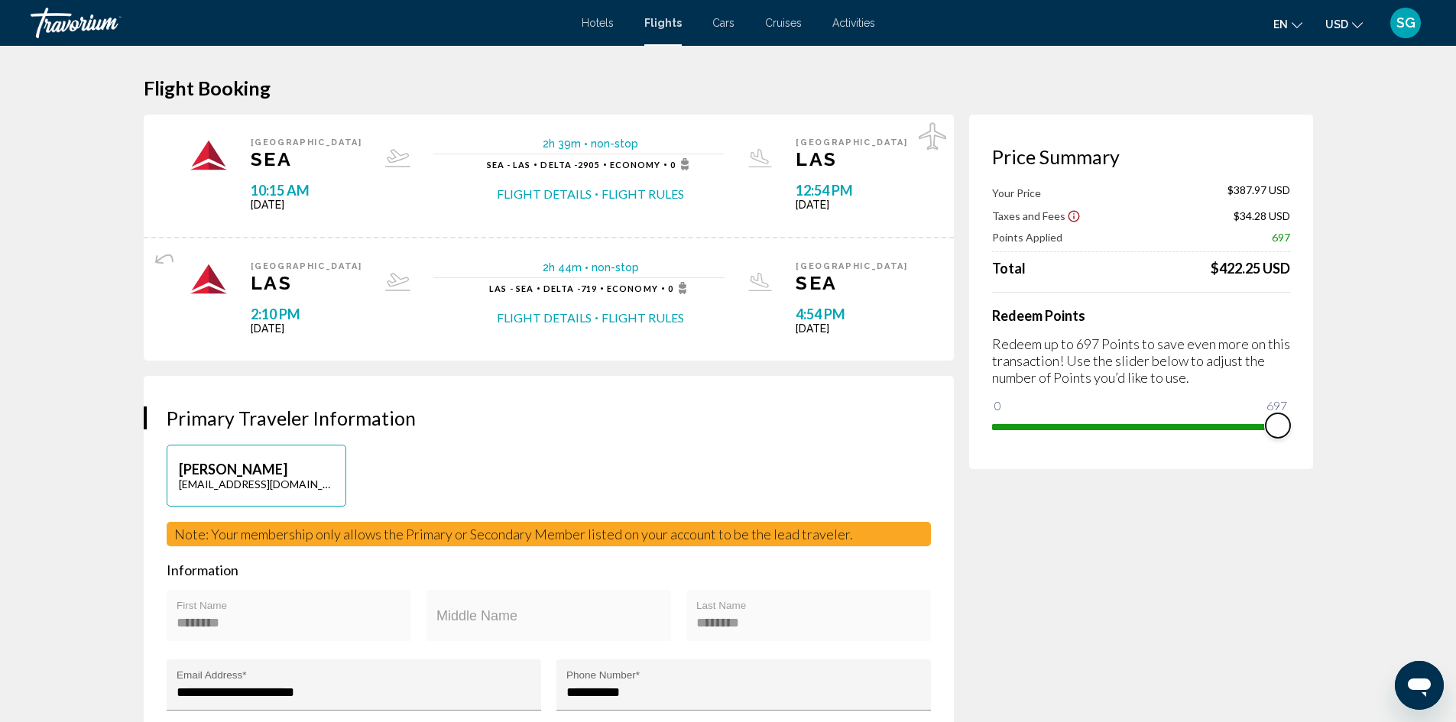
drag, startPoint x: 1238, startPoint y: 428, endPoint x: 1288, endPoint y: 434, distance: 50.1
click at [1288, 427] on ngx-slider "0 697 697" at bounding box center [1141, 425] width 298 height 3
drag, startPoint x: 1272, startPoint y: 425, endPoint x: 1084, endPoint y: 440, distance: 188.6
click at [1084, 440] on div "Price Summary Your Price $386.97 USD Taxes and Fees $34.20 USD Points Applied 2…" at bounding box center [1141, 292] width 344 height 355
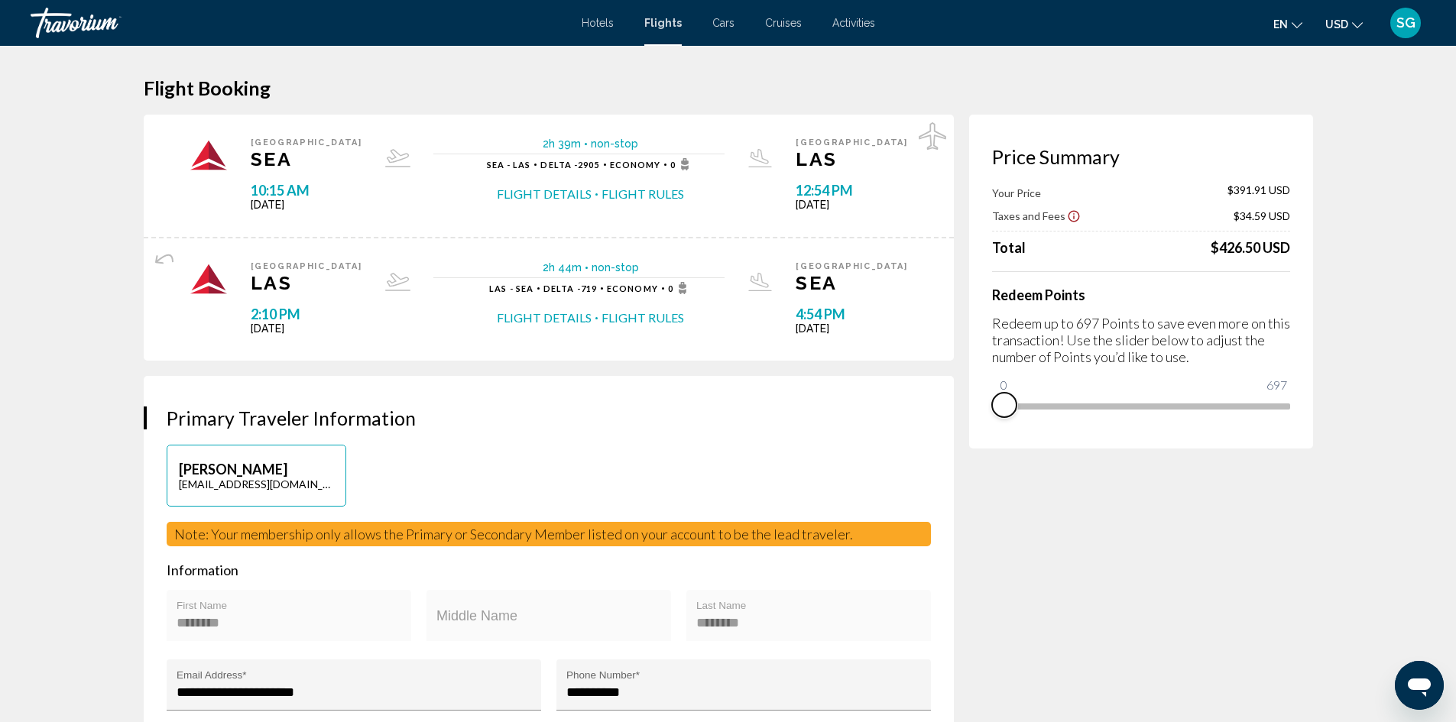
drag, startPoint x: 1081, startPoint y: 427, endPoint x: 983, endPoint y: 417, distance: 98.4
click at [988, 417] on div "Price Summary Your Price $391.91 USD Taxes and Fees $34.59 USD Total $426.50 US…" at bounding box center [1141, 282] width 344 height 334
